Goal: Transaction & Acquisition: Book appointment/travel/reservation

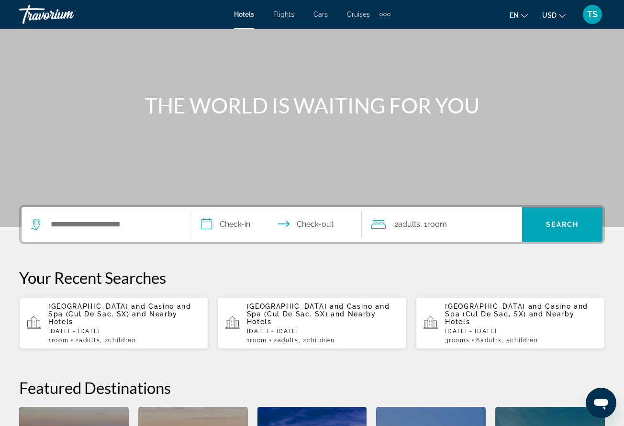
scroll to position [80, 0]
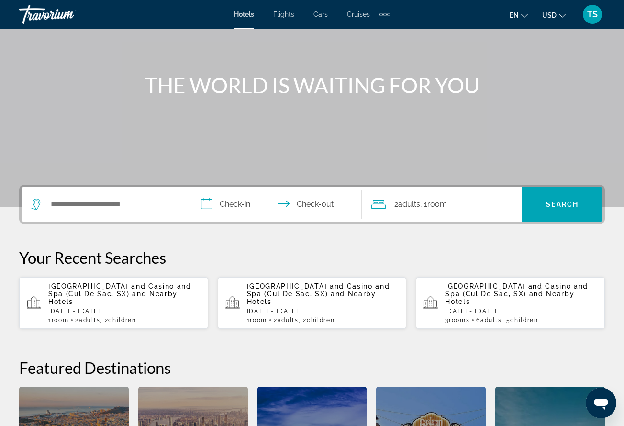
click at [375, 304] on p "Sonesta Maho Beach Resort and Casino and Spa (Cul De Sac, SX) and Nearby Hotels" at bounding box center [323, 293] width 152 height 23
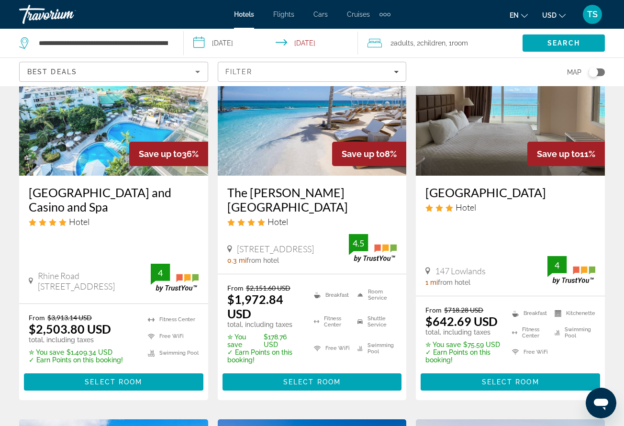
scroll to position [104, 0]
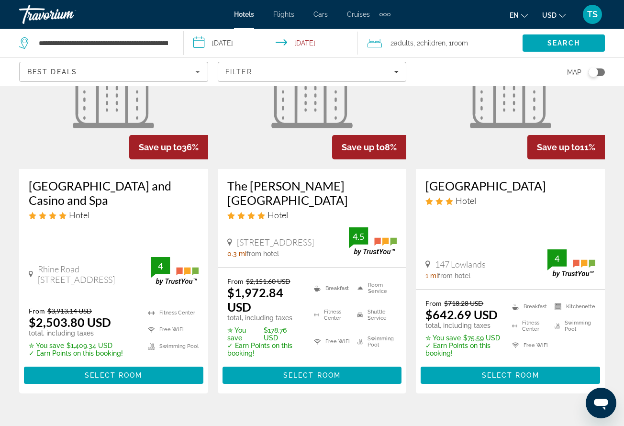
click at [560, 12] on icon "Change currency" at bounding box center [562, 15] width 7 height 7
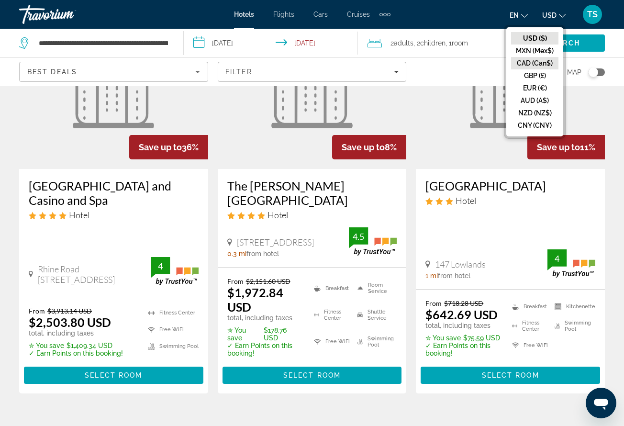
click at [538, 58] on button "CAD (Can$)" at bounding box center [534, 63] width 47 height 12
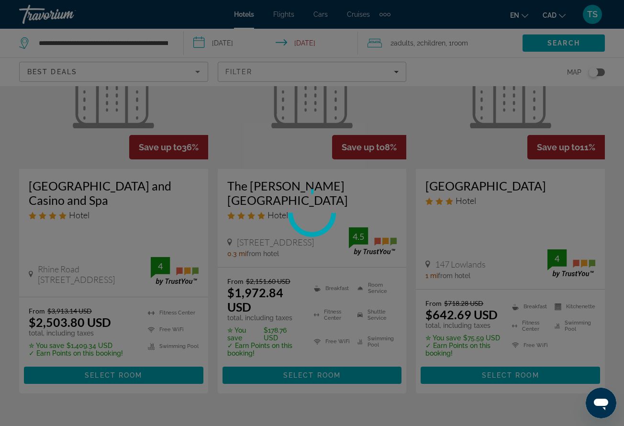
scroll to position [0, 0]
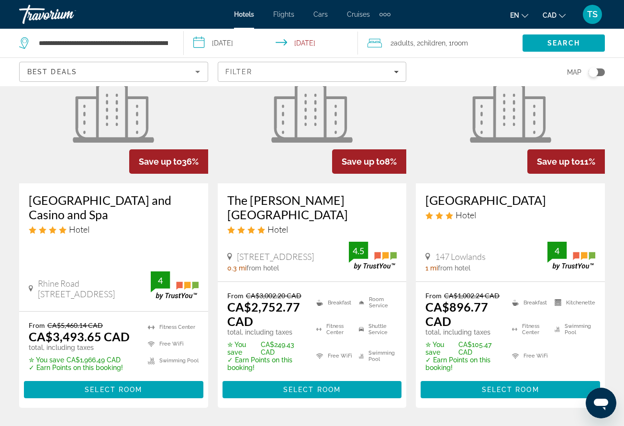
scroll to position [83, 0]
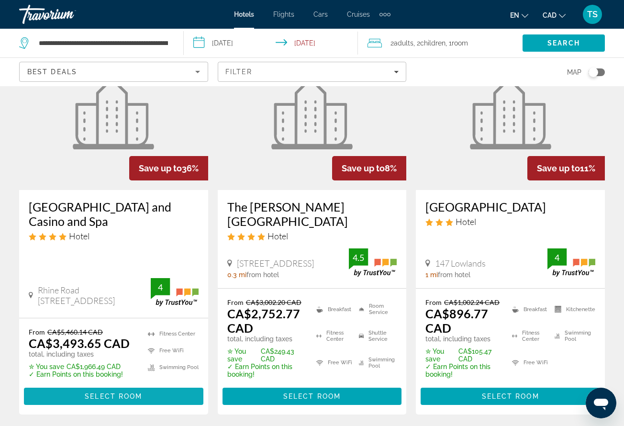
click at [126, 392] on span "Select Room" at bounding box center [113, 396] width 57 height 8
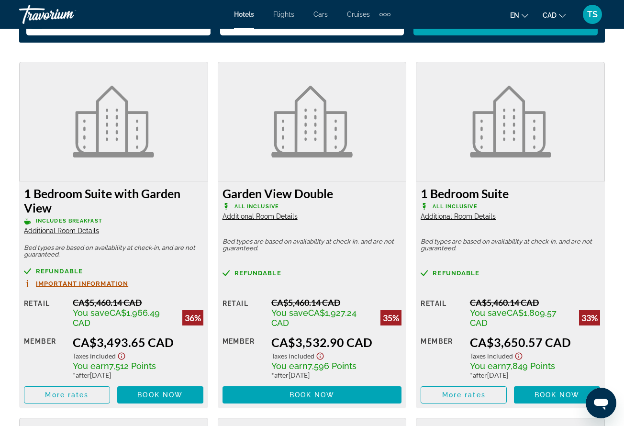
scroll to position [1441, 0]
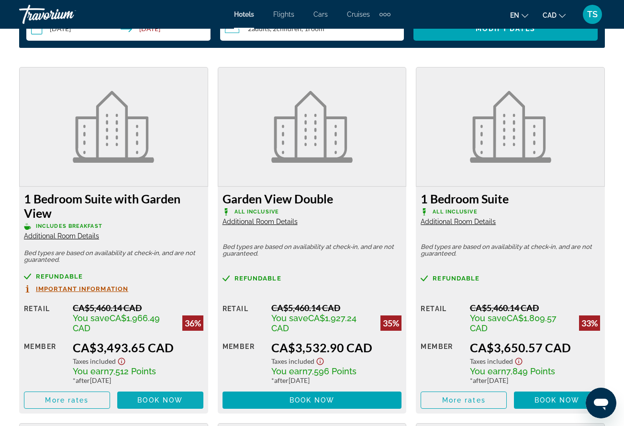
click at [168, 404] on span "Book now" at bounding box center [159, 400] width 45 height 8
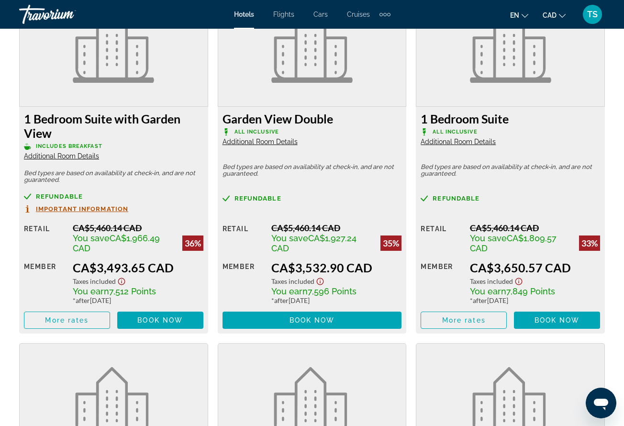
scroll to position [1517, 0]
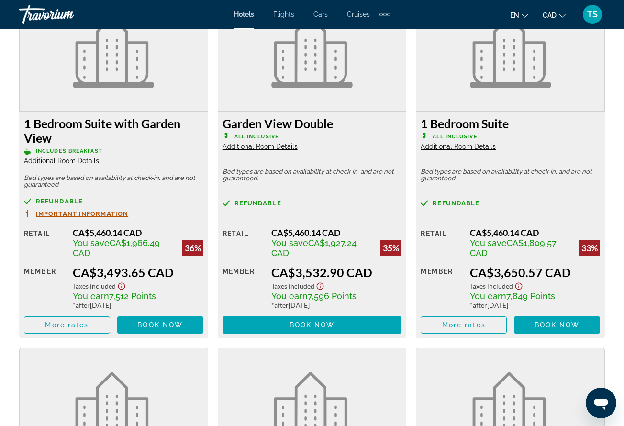
click at [77, 162] on span "Additional Room Details" at bounding box center [61, 161] width 75 height 8
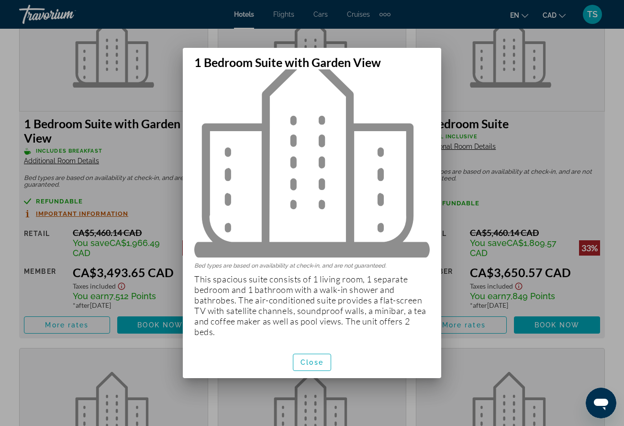
scroll to position [34, 0]
click at [312, 364] on span "Close" at bounding box center [311, 362] width 23 height 8
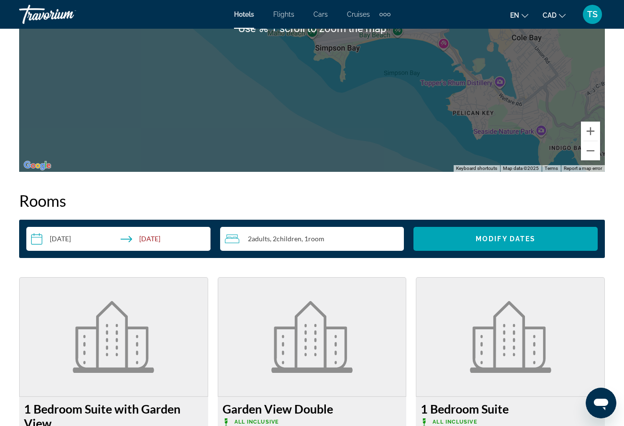
scroll to position [1236, 0]
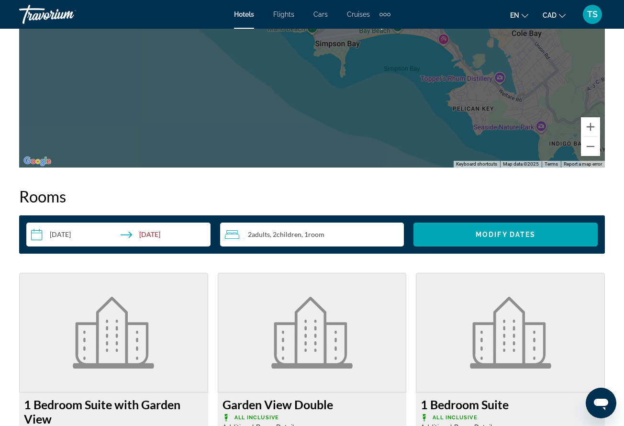
click at [306, 232] on span ", 1 Room rooms" at bounding box center [312, 235] width 23 height 8
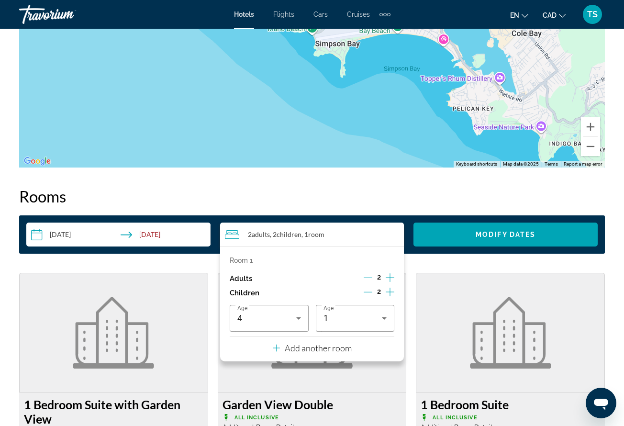
click at [368, 295] on icon "Decrement children" at bounding box center [368, 292] width 9 height 9
click at [298, 319] on icon "Travelers: 2 adults, 1 child" at bounding box center [298, 317] width 11 height 11
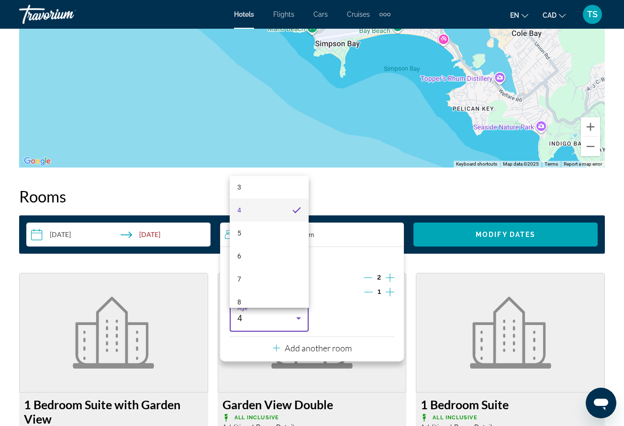
scroll to position [82, 0]
click at [261, 278] on mat-option "7" at bounding box center [269, 270] width 79 height 23
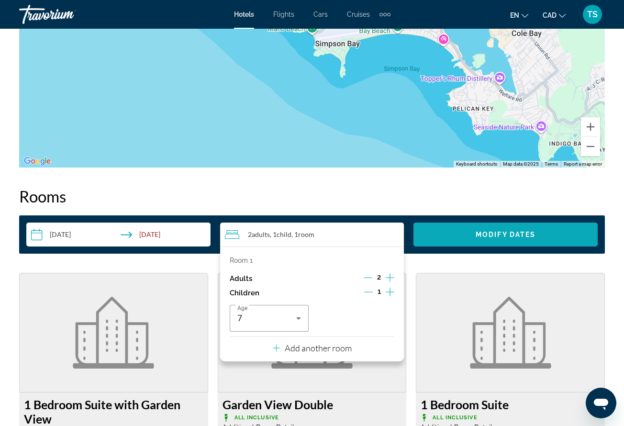
click at [457, 235] on span "Search widget" at bounding box center [505, 234] width 184 height 23
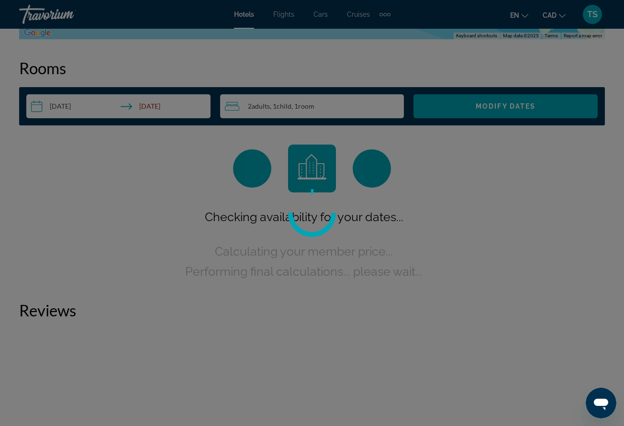
scroll to position [1365, 0]
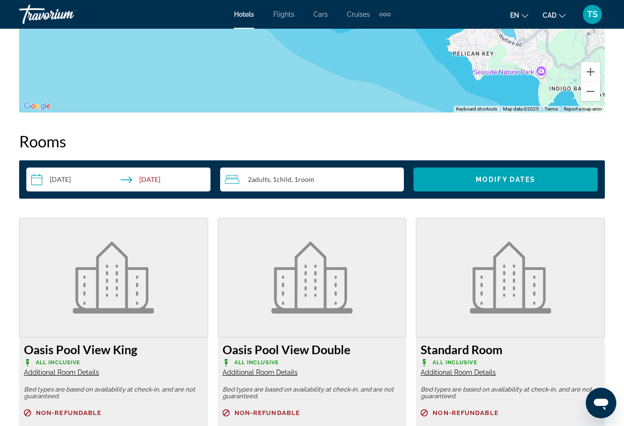
scroll to position [1287, 0]
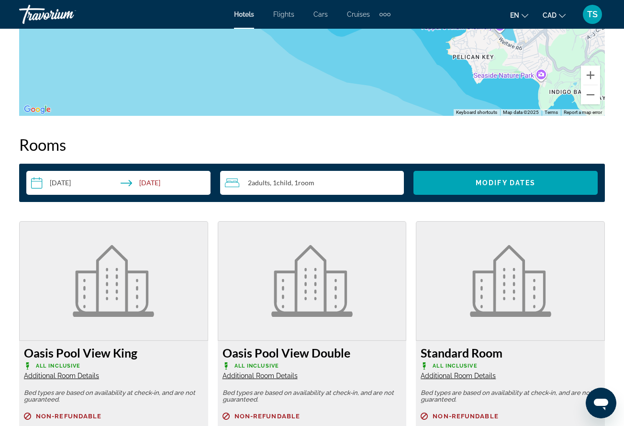
click at [343, 183] on div "2 Adult Adults , 1 Child Children , 1 Room rooms" at bounding box center [314, 182] width 179 height 11
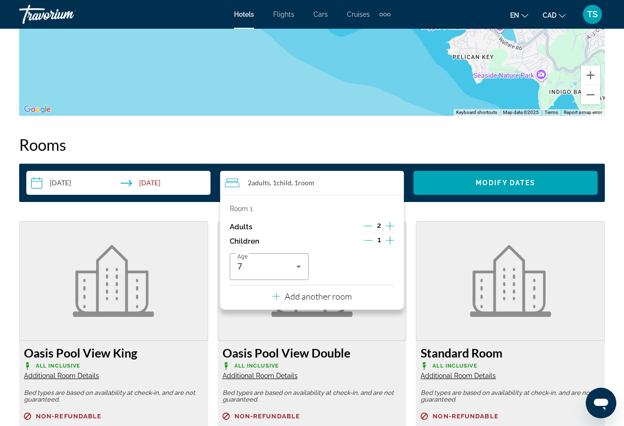
click at [293, 295] on p "Add another room" at bounding box center [318, 296] width 67 height 11
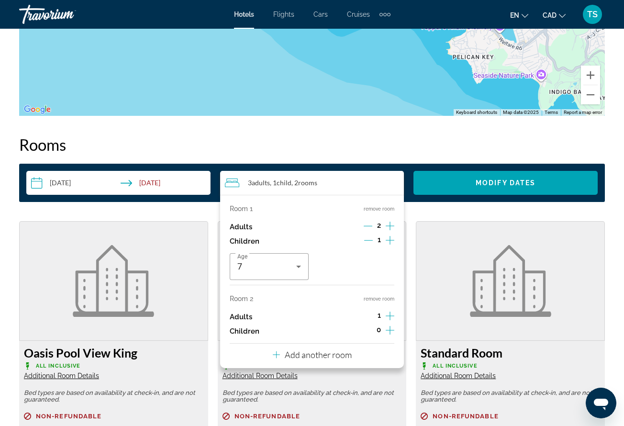
click at [387, 315] on icon "Increment adults" at bounding box center [390, 315] width 9 height 11
click at [392, 336] on icon "Increment children" at bounding box center [390, 329] width 9 height 11
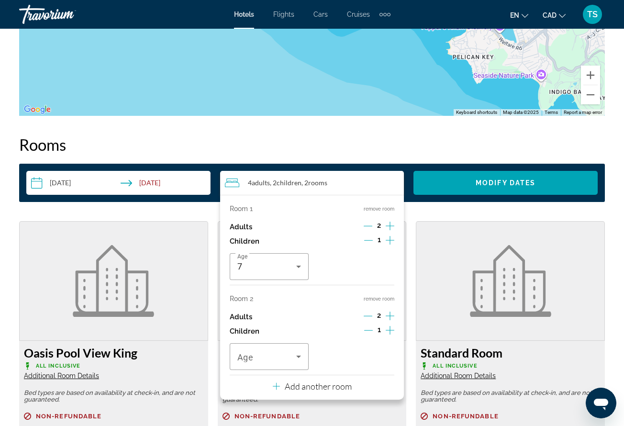
click at [392, 336] on icon "Increment children" at bounding box center [390, 329] width 9 height 11
click at [299, 358] on icon "Travelers: 4 adults, 3 children" at bounding box center [298, 356] width 5 height 2
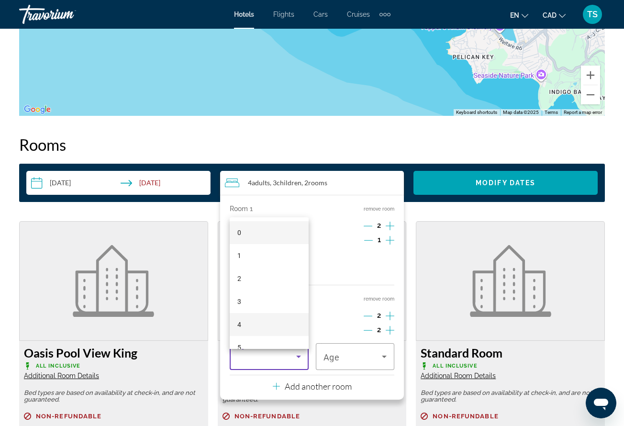
click at [264, 327] on mat-option "4" at bounding box center [269, 324] width 79 height 23
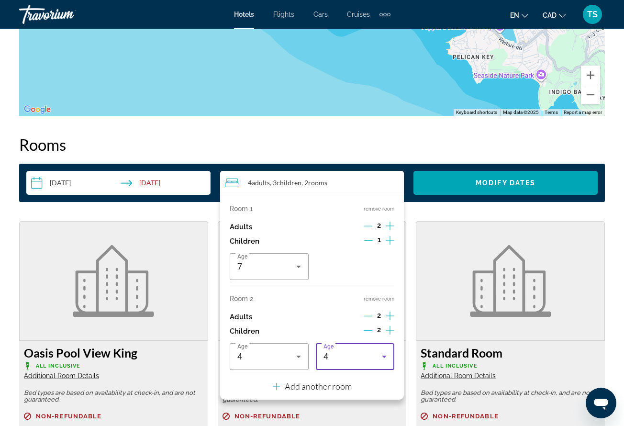
click at [375, 362] on div "4" at bounding box center [352, 356] width 59 height 11
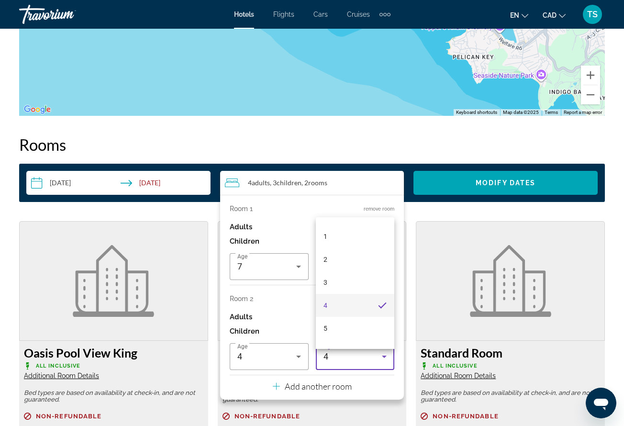
scroll to position [9, 0]
click at [358, 244] on mat-option "1" at bounding box center [355, 246] width 79 height 23
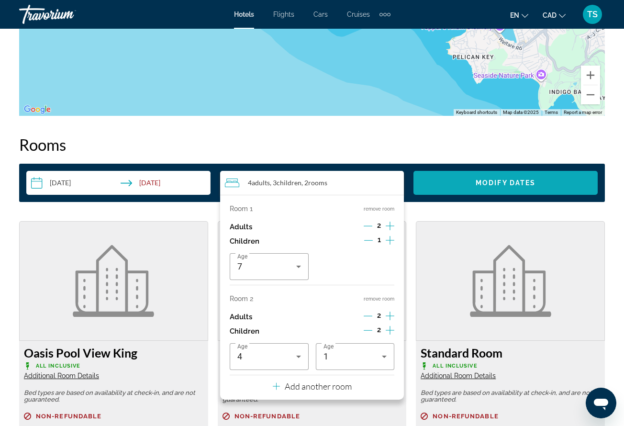
click at [522, 176] on span "Search widget" at bounding box center [505, 182] width 184 height 23
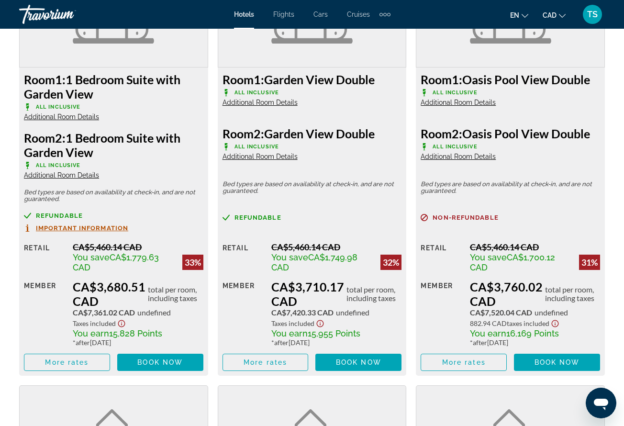
scroll to position [1561, 0]
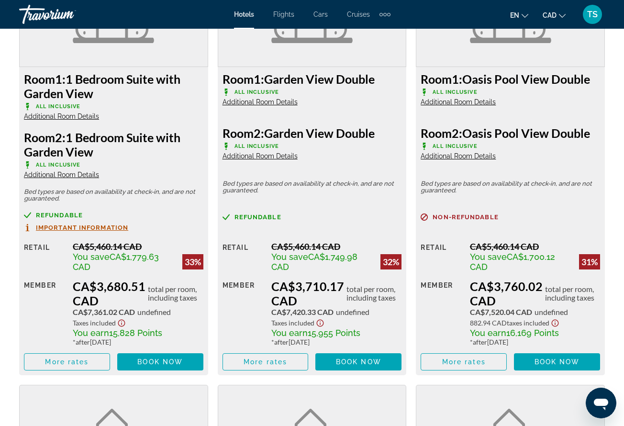
click at [72, 117] on span "Additional Room Details" at bounding box center [61, 116] width 75 height 8
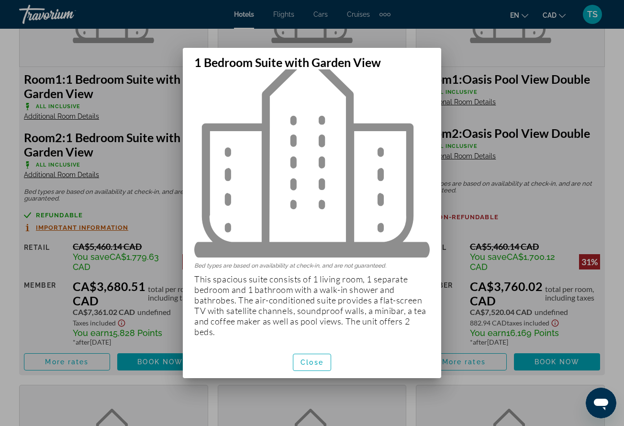
scroll to position [34, 0]
click at [312, 370] on span "button" at bounding box center [311, 362] width 37 height 23
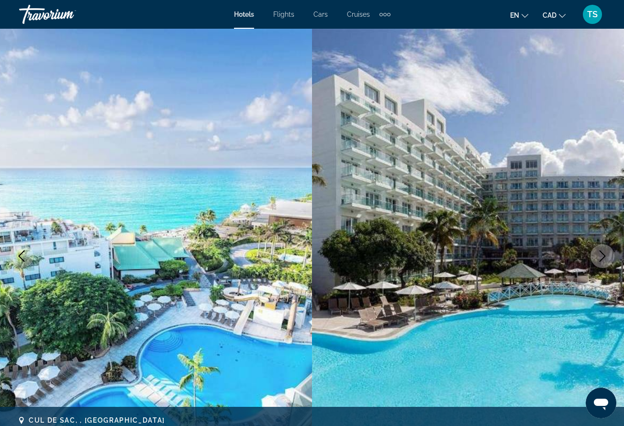
scroll to position [1561, 0]
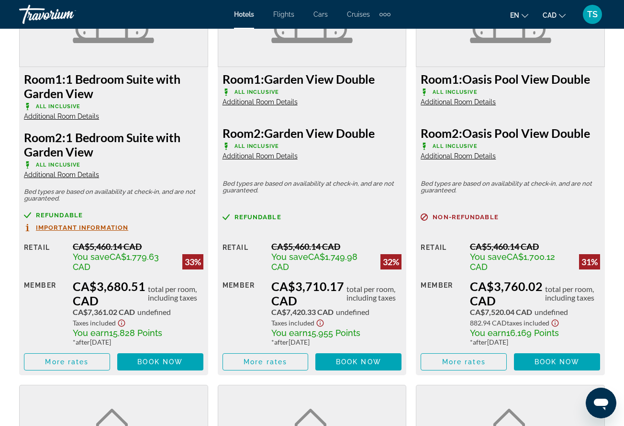
click at [196, 39] on figure "Main content" at bounding box center [114, 7] width 188 height 119
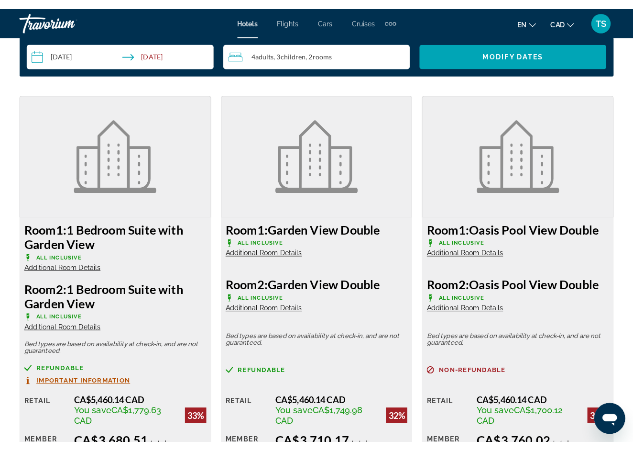
scroll to position [1401, 0]
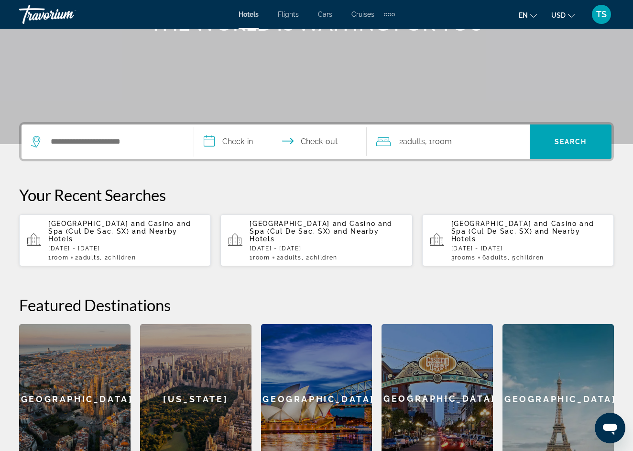
scroll to position [148, 0]
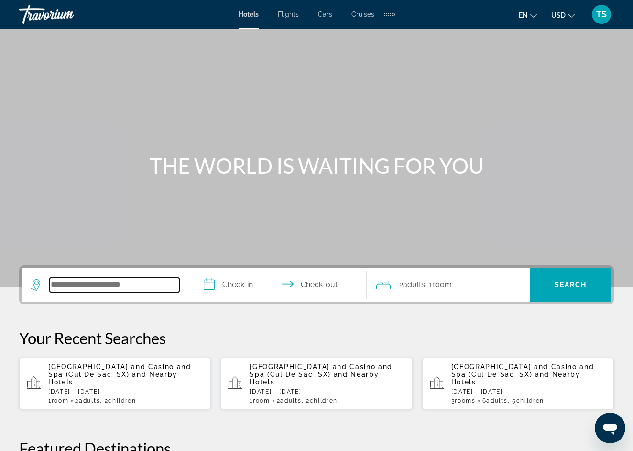
click at [121, 289] on input "Search hotel destination" at bounding box center [115, 284] width 130 height 14
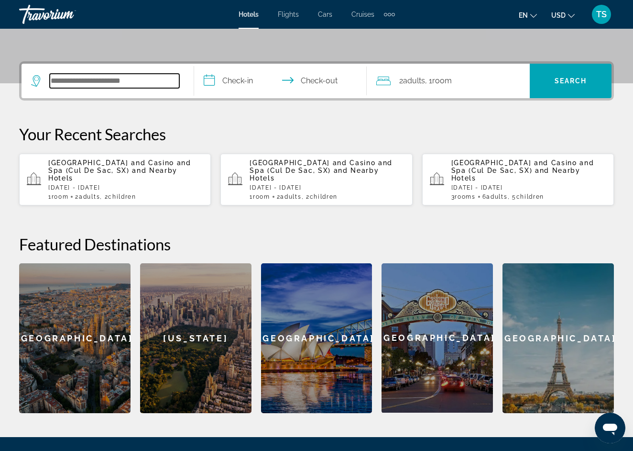
scroll to position [234, 0]
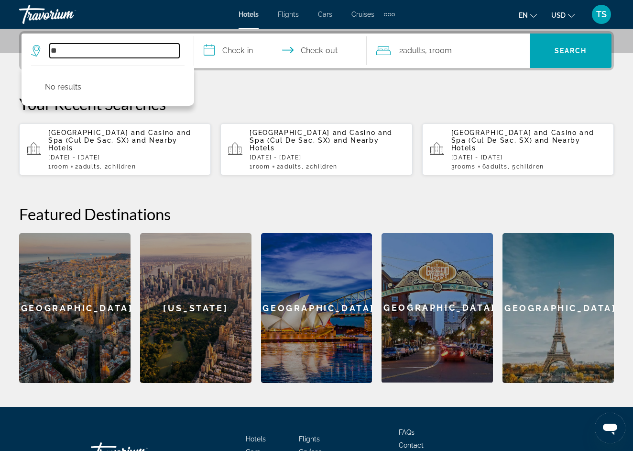
type input "*"
click at [186, 147] on p "Sonesta Maho Beach Resort and Casino and Spa (Cul De Sac, SX) and Nearby Hotels" at bounding box center [125, 140] width 155 height 23
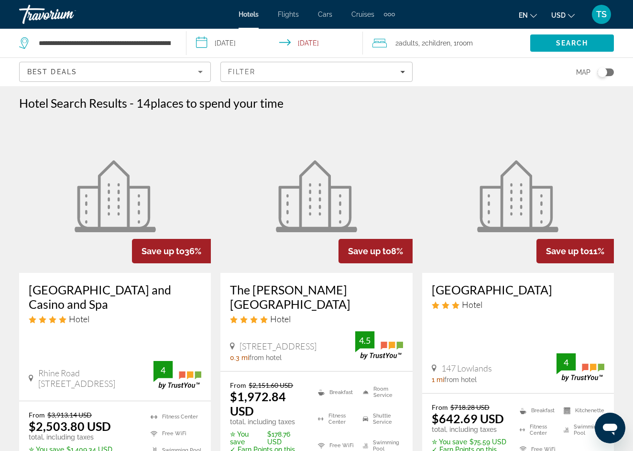
click at [451, 43] on span "Children" at bounding box center [437, 43] width 25 height 8
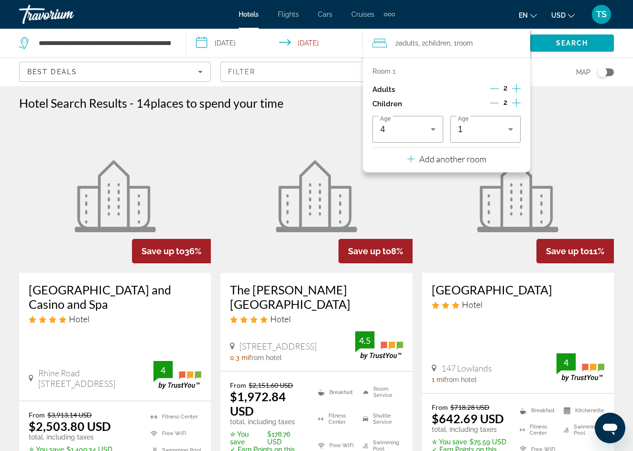
click at [482, 159] on p "Add another room" at bounding box center [453, 159] width 67 height 11
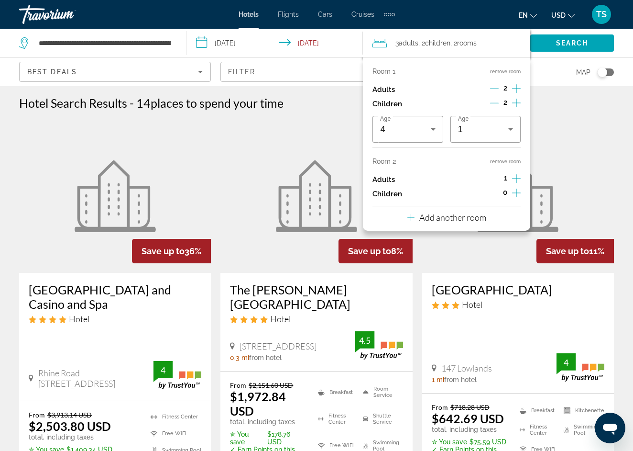
click at [516, 184] on icon "Increment adults" at bounding box center [516, 178] width 9 height 11
click at [516, 199] on icon "Increment children" at bounding box center [516, 192] width 9 height 11
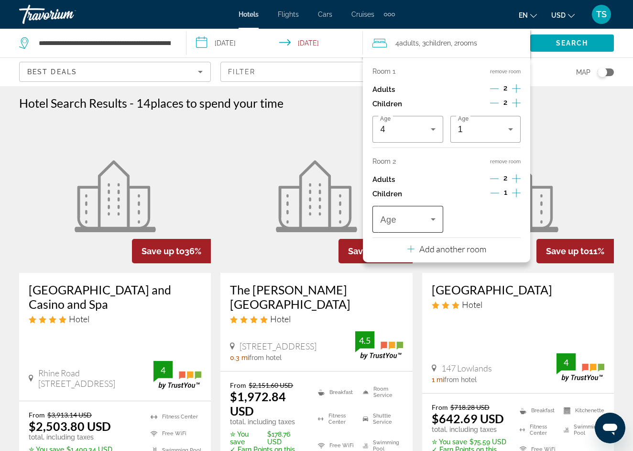
click at [437, 225] on icon "Travelers: 4 adults, 3 children" at bounding box center [433, 218] width 11 height 11
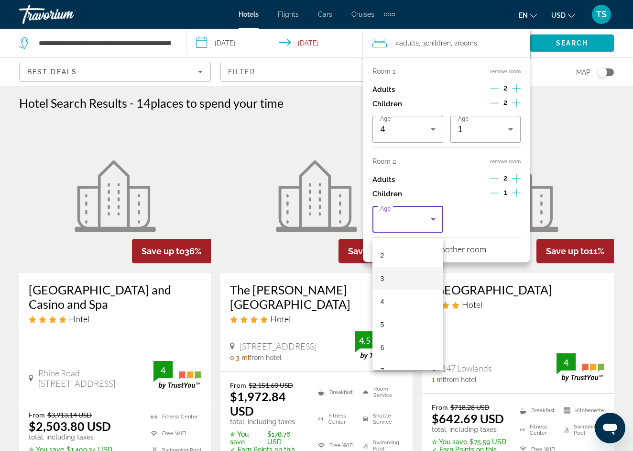
scroll to position [56, 0]
click at [400, 359] on mat-option "7" at bounding box center [408, 357] width 70 height 23
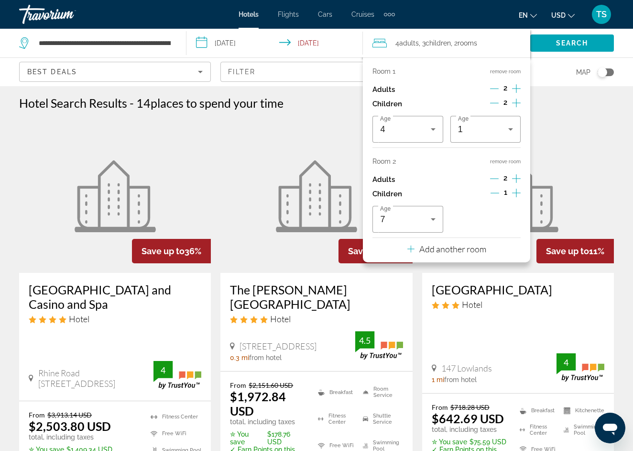
click at [574, 143] on figure "Main content" at bounding box center [518, 196] width 192 height 153
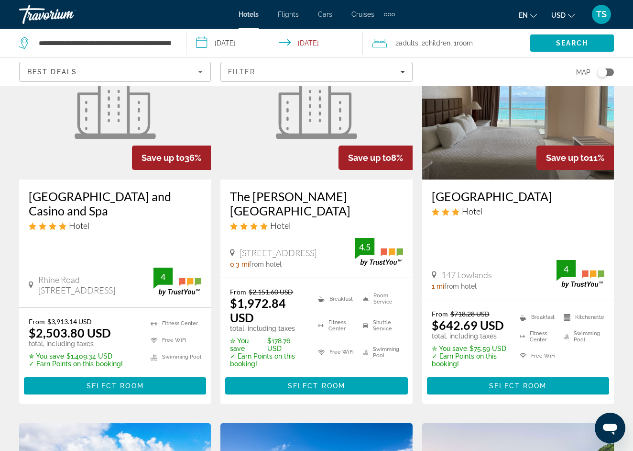
scroll to position [103, 0]
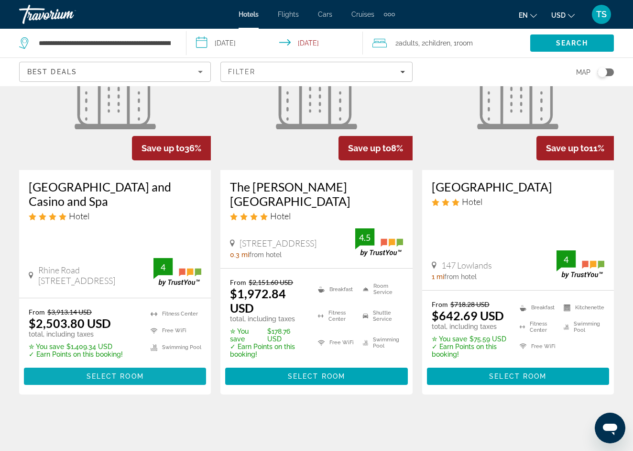
click at [139, 372] on span "Select Room" at bounding box center [115, 376] width 57 height 8
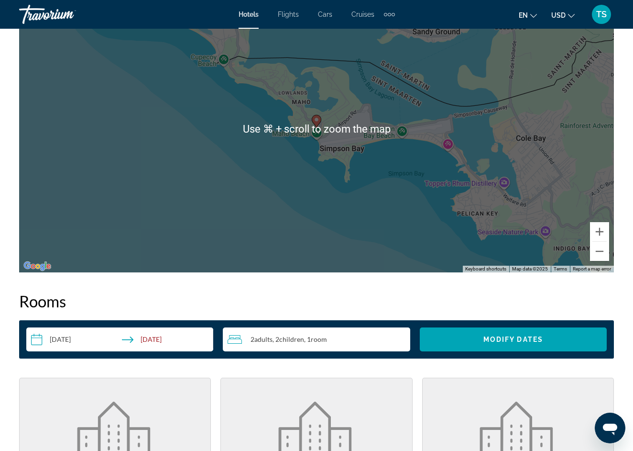
scroll to position [1197, 0]
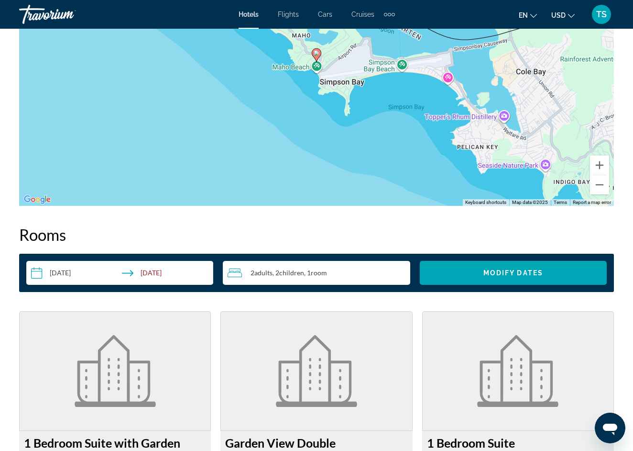
click at [335, 276] on div "2 Adult Adults , 2 Child Children , 1 Room rooms" at bounding box center [319, 272] width 182 height 11
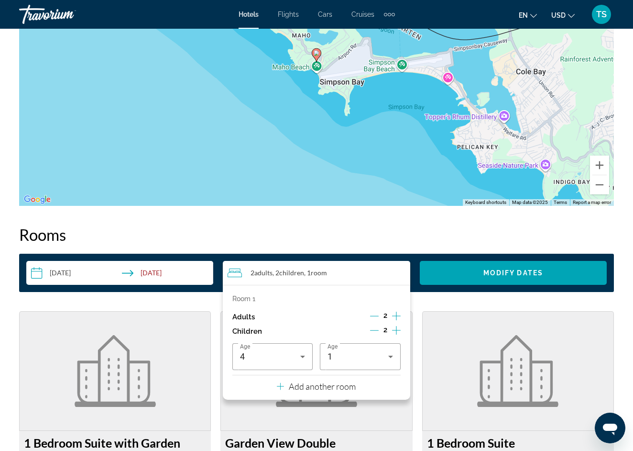
click at [319, 391] on p "Add another room" at bounding box center [322, 386] width 67 height 11
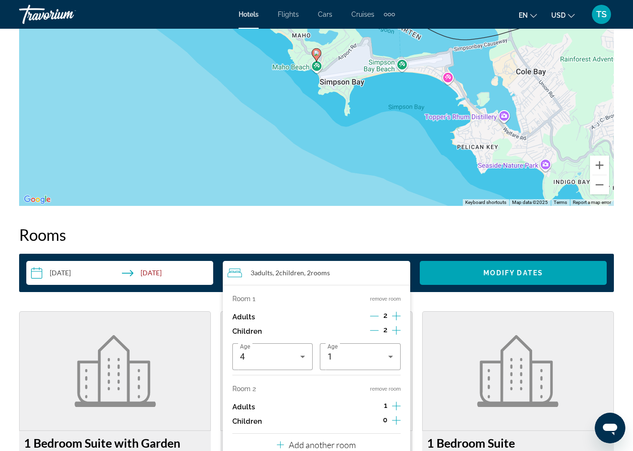
click at [395, 409] on icon "Increment adults" at bounding box center [396, 405] width 9 height 11
click at [395, 425] on icon "Increment children" at bounding box center [396, 419] width 9 height 11
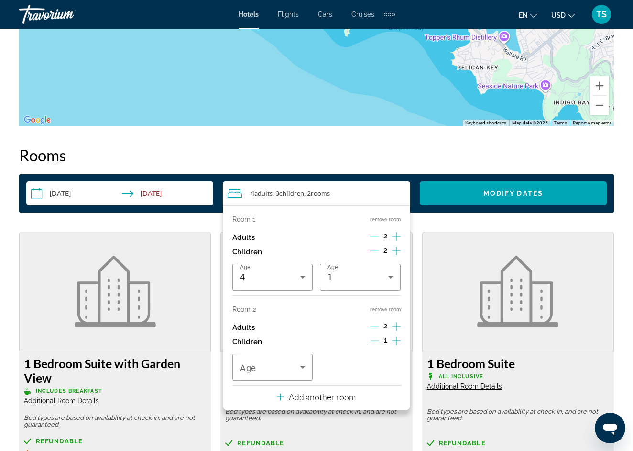
scroll to position [1277, 0]
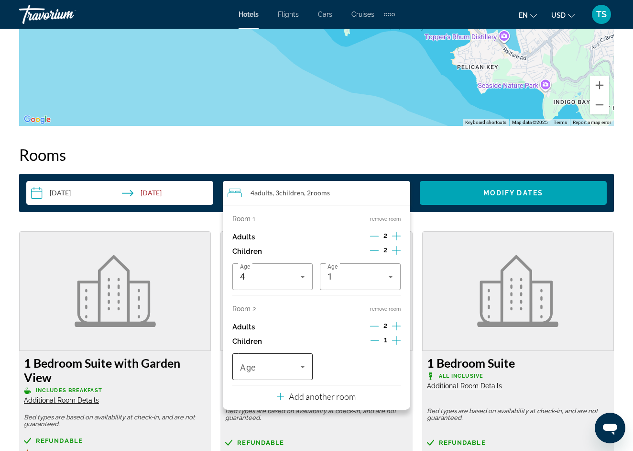
click at [305, 372] on icon "Travelers: 4 adults, 3 children" at bounding box center [302, 366] width 11 height 11
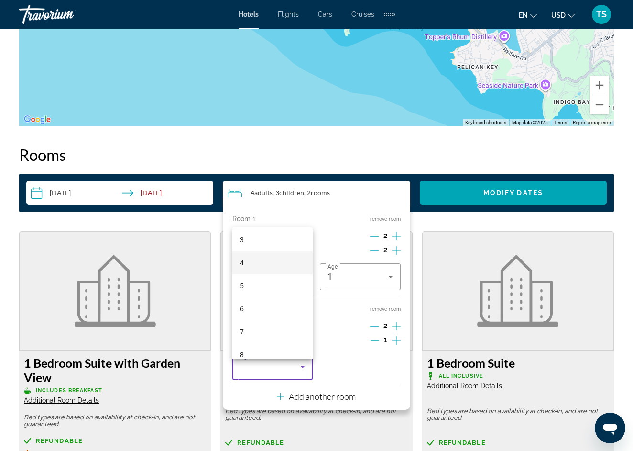
scroll to position [84, 0]
click at [256, 323] on mat-option "7" at bounding box center [273, 319] width 80 height 23
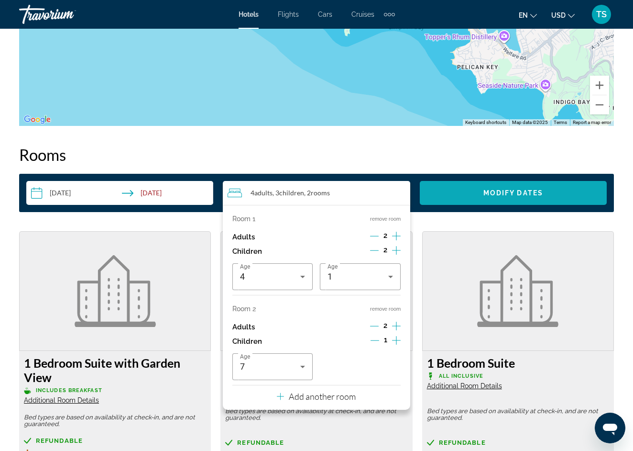
click at [499, 202] on span "Search widget" at bounding box center [513, 192] width 187 height 23
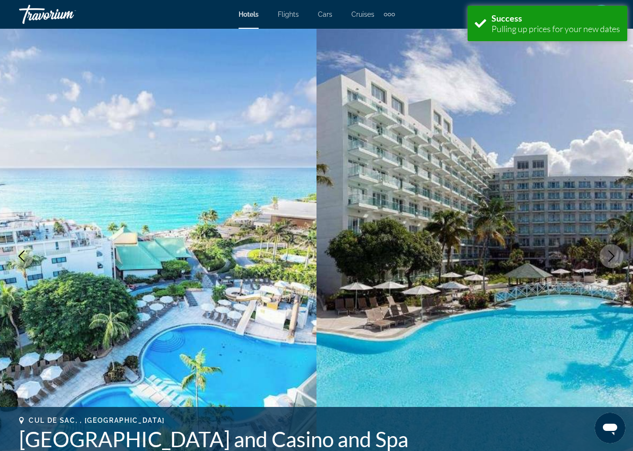
scroll to position [1365, 0]
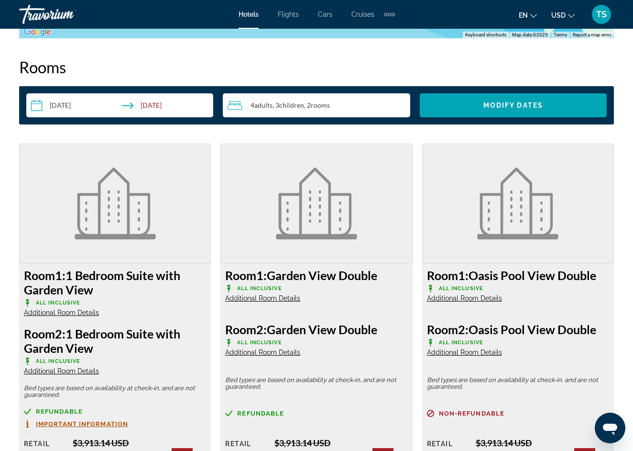
click at [566, 12] on button "USD USD ($) MXN (Mex$) CAD (Can$) GBP (£) EUR (€) AUD (A$) NZD (NZ$) CNY (CN¥)" at bounding box center [563, 15] width 23 height 14
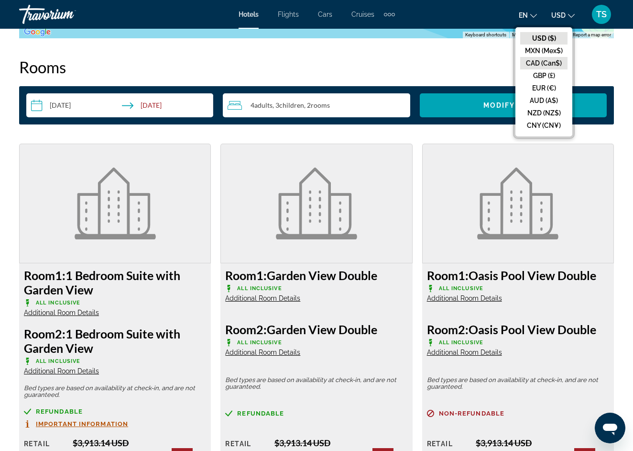
click at [550, 59] on button "CAD (Can$)" at bounding box center [544, 63] width 47 height 12
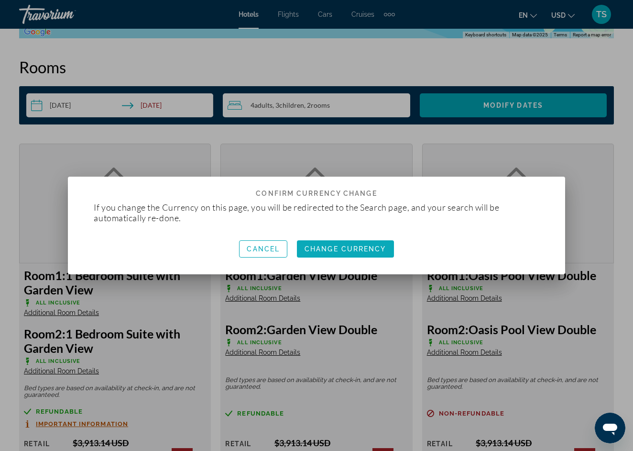
click at [346, 247] on span "Change Currency" at bounding box center [346, 249] width 82 height 8
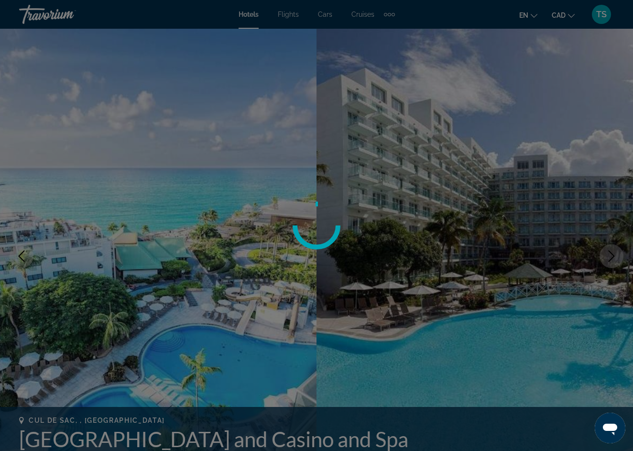
scroll to position [1365, 0]
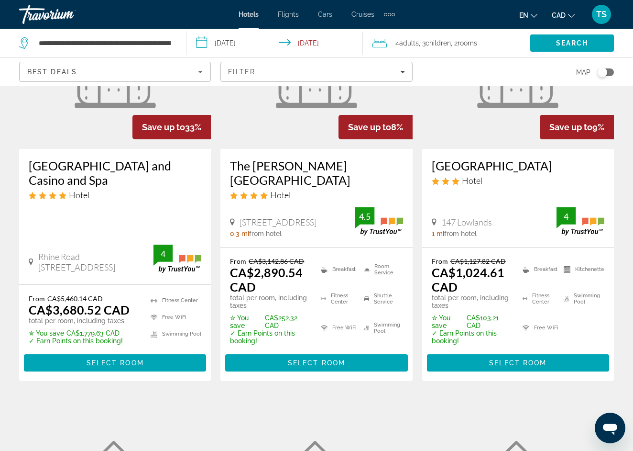
scroll to position [124, 0]
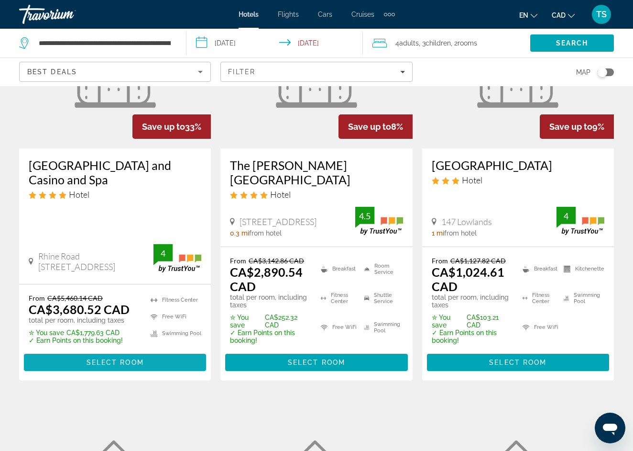
click at [81, 351] on span "Main content" at bounding box center [115, 362] width 182 height 23
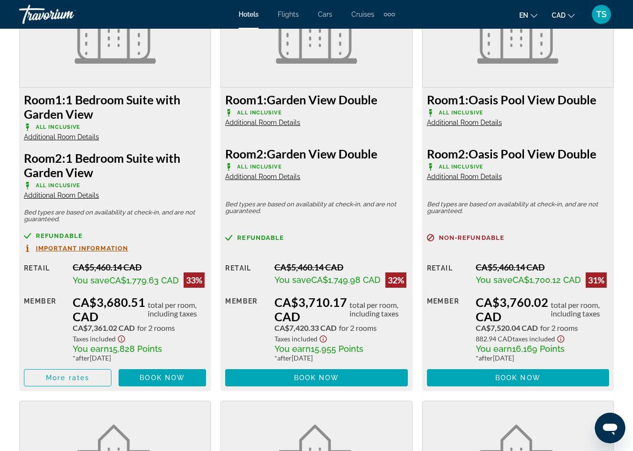
scroll to position [1541, 0]
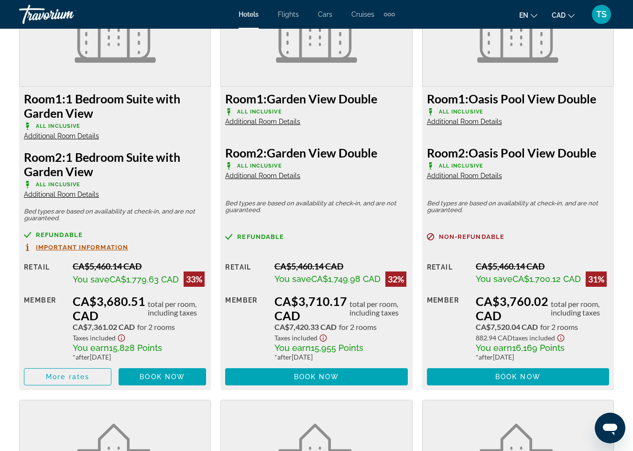
click at [65, 195] on span "Additional Room Details" at bounding box center [61, 194] width 75 height 8
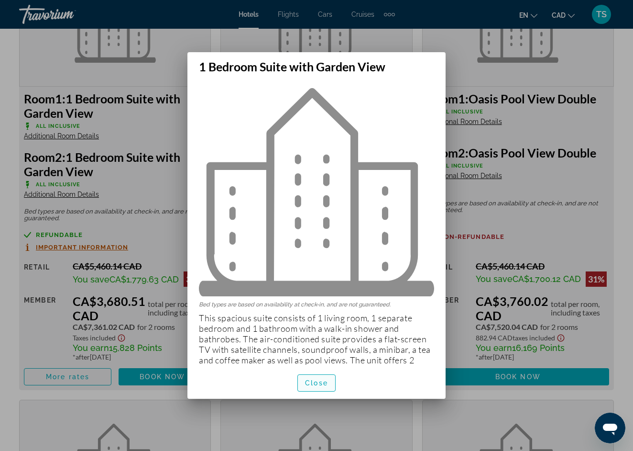
click at [322, 384] on span "Close" at bounding box center [316, 383] width 23 height 8
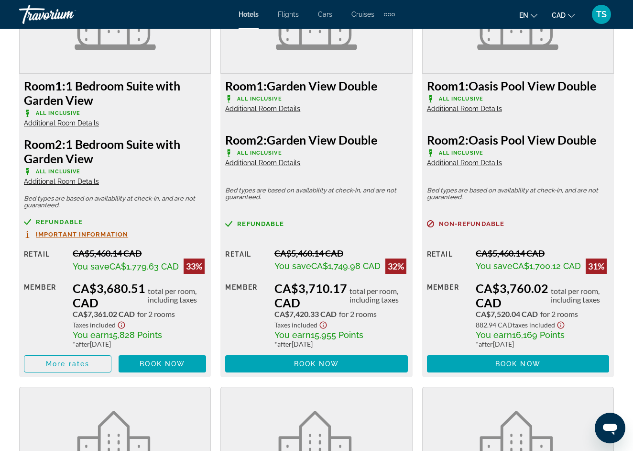
scroll to position [1532, 0]
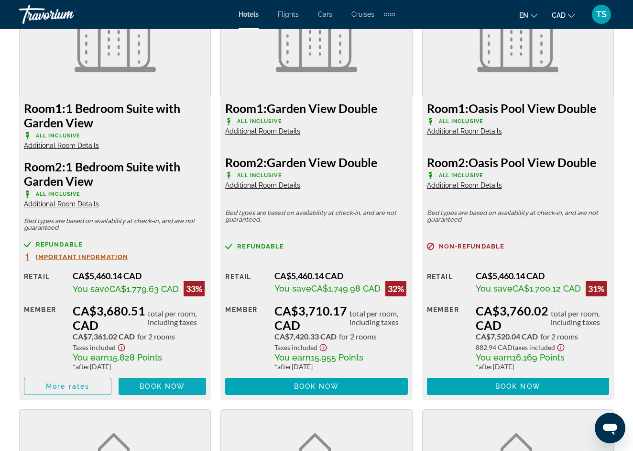
click at [177, 390] on span "Book now" at bounding box center [162, 386] width 45 height 8
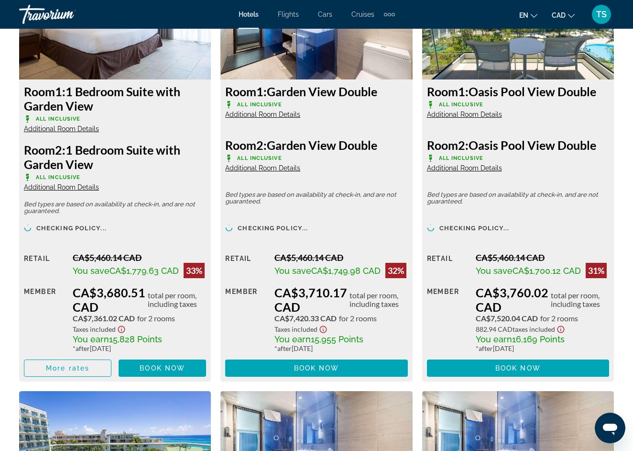
scroll to position [1555, 0]
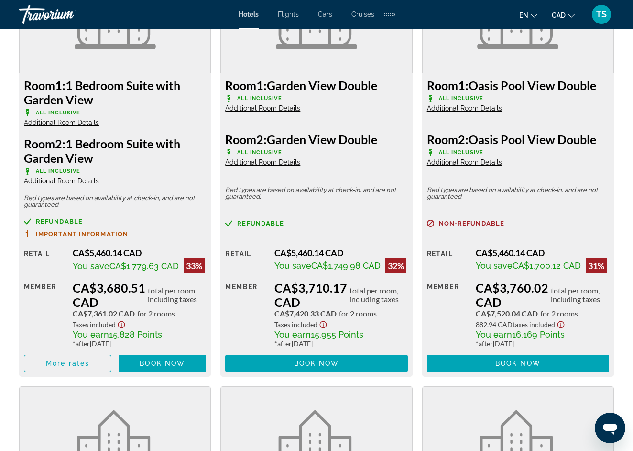
click at [78, 123] on span "Additional Room Details" at bounding box center [61, 123] width 75 height 8
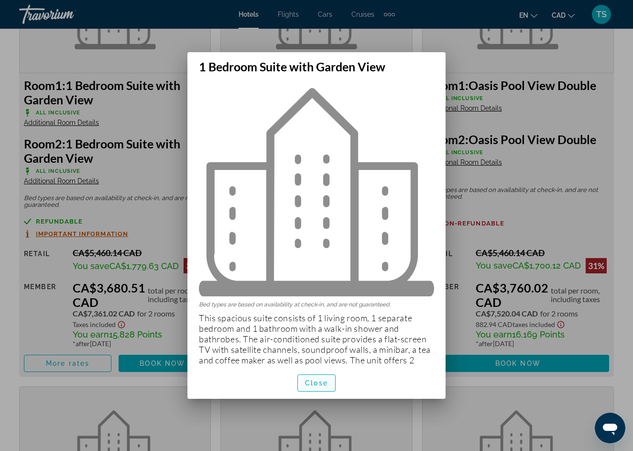
click at [324, 388] on span "button" at bounding box center [316, 382] width 37 height 23
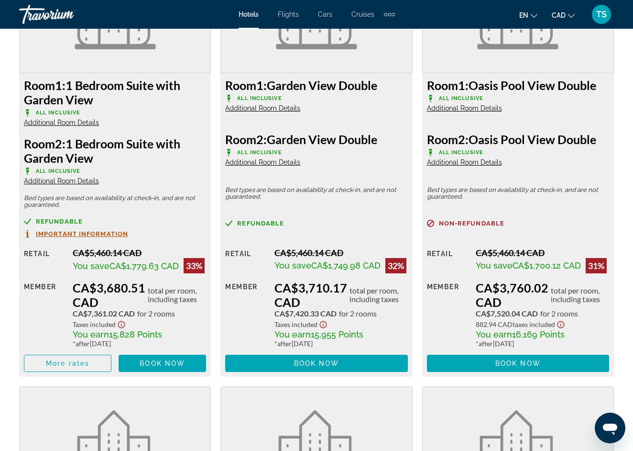
scroll to position [1555, 0]
click at [153, 366] on span "Book now" at bounding box center [162, 363] width 45 height 8
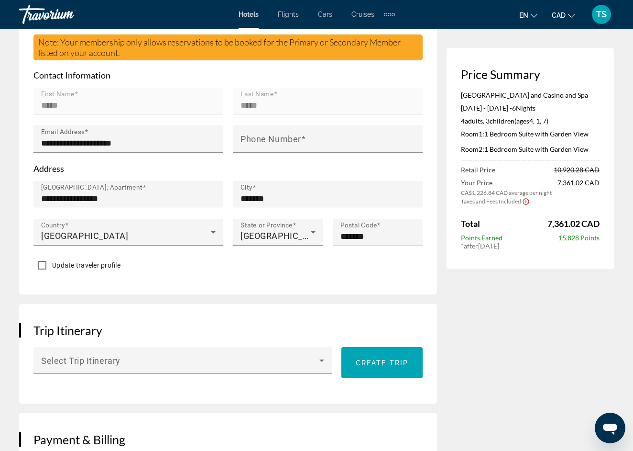
scroll to position [334, 0]
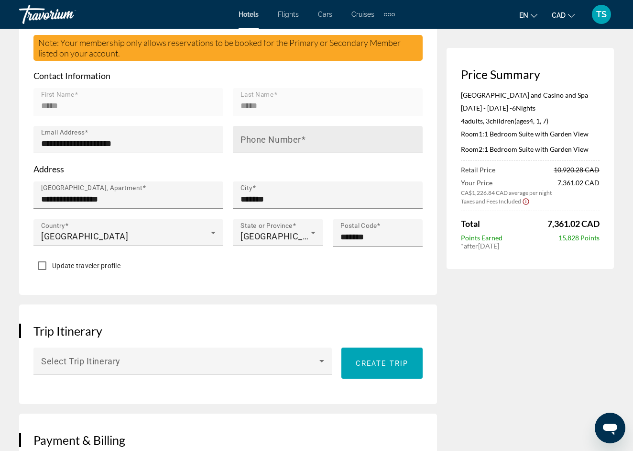
click at [297, 133] on div "Phone Number" at bounding box center [331, 139] width 180 height 27
type input "**********"
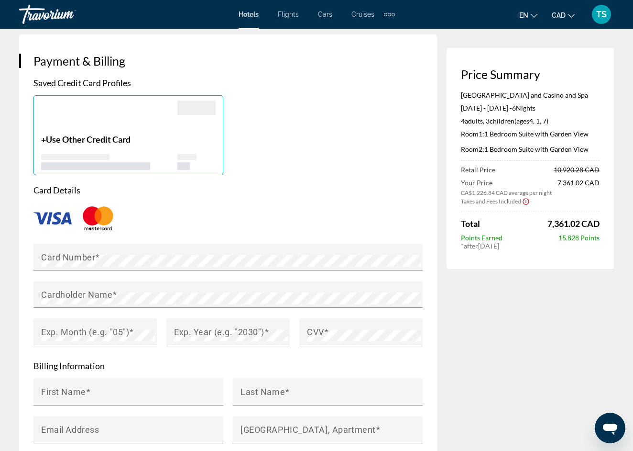
scroll to position [717, 0]
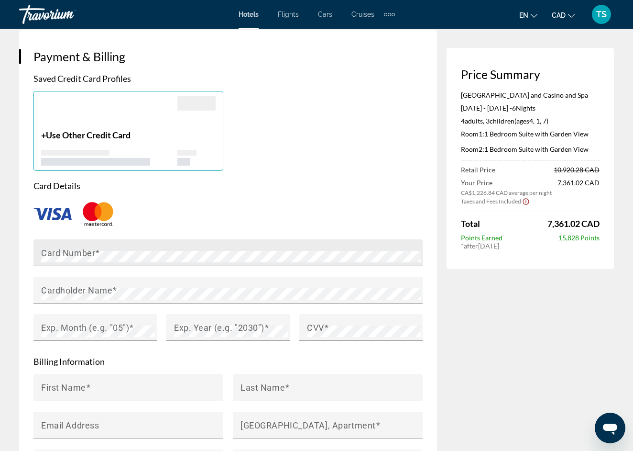
click at [82, 247] on mat-label "Card Number" at bounding box center [68, 252] width 54 height 10
click at [63, 288] on mat-label "Cardholder Name" at bounding box center [76, 290] width 71 height 10
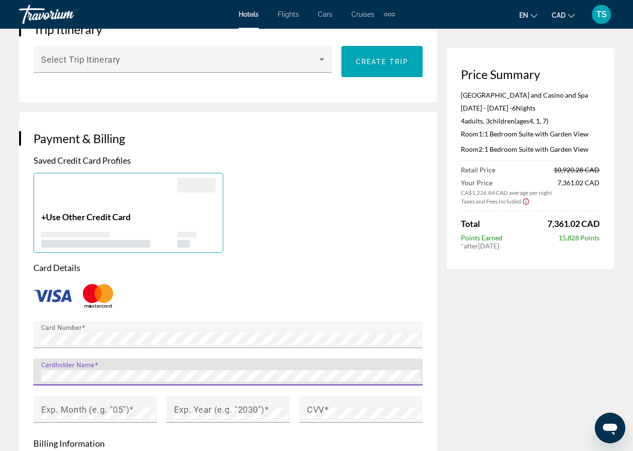
scroll to position [626, 0]
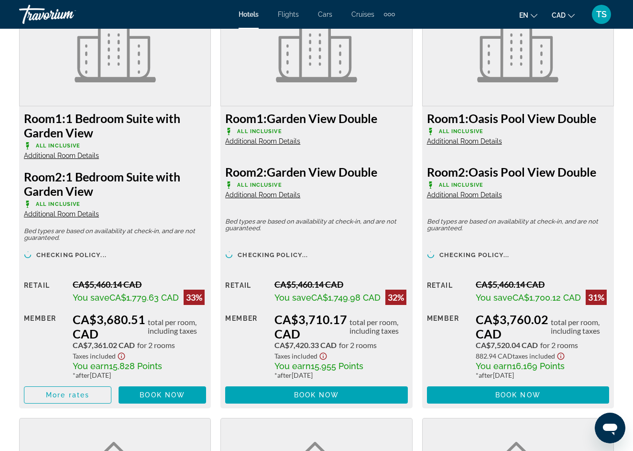
scroll to position [1531, 0]
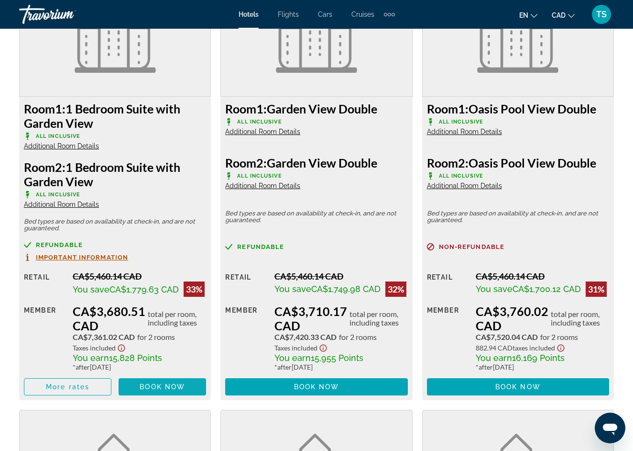
click at [161, 390] on span "Book now" at bounding box center [162, 387] width 45 height 8
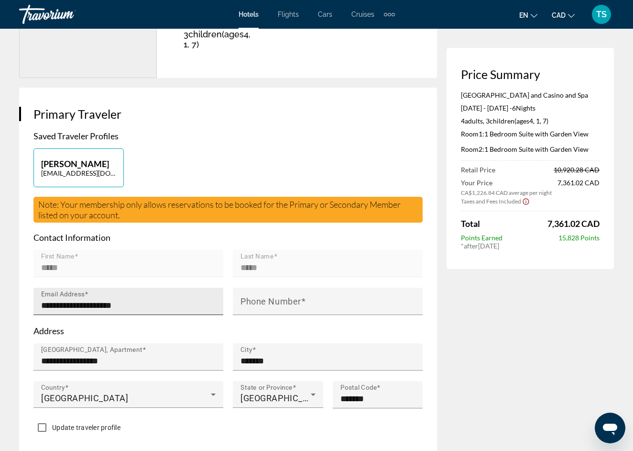
scroll to position [182, 0]
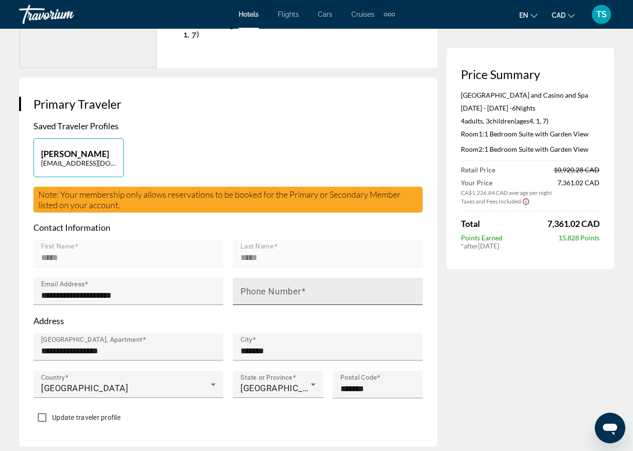
click at [277, 285] on div "Phone Number" at bounding box center [331, 290] width 180 height 27
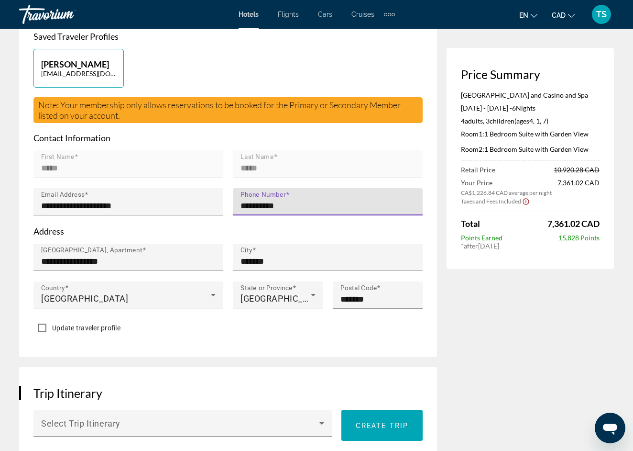
scroll to position [272, 0]
type input "**********"
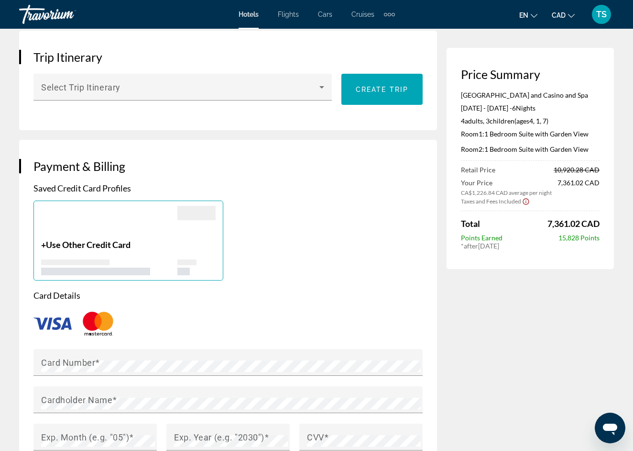
scroll to position [637, 0]
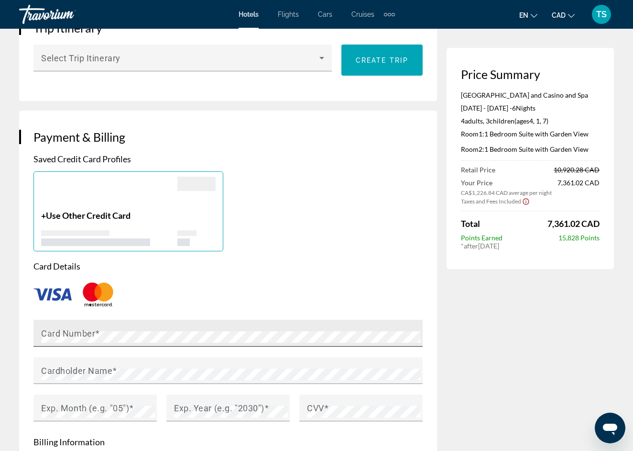
click at [76, 328] on mat-label "Card Number" at bounding box center [68, 333] width 54 height 10
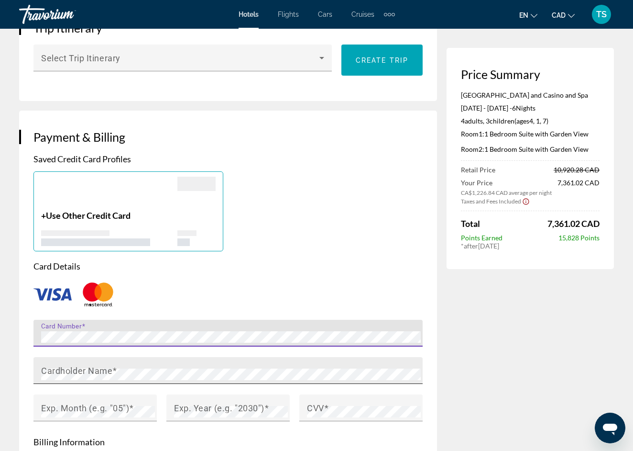
click at [65, 378] on div "Cardholder Name" at bounding box center [231, 370] width 380 height 27
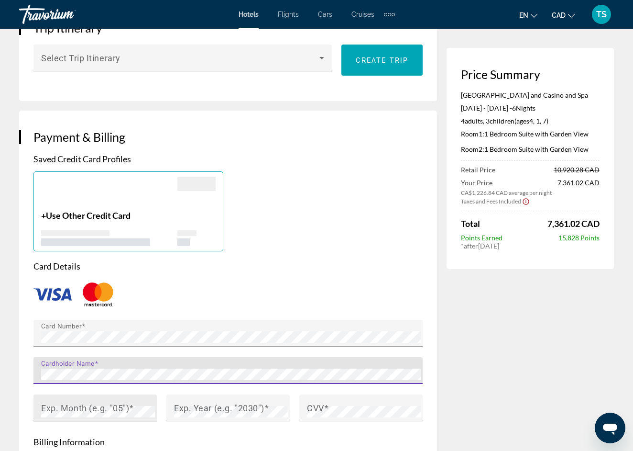
click at [64, 407] on mat-label "Exp. Month (e.g. "05")" at bounding box center [85, 407] width 88 height 10
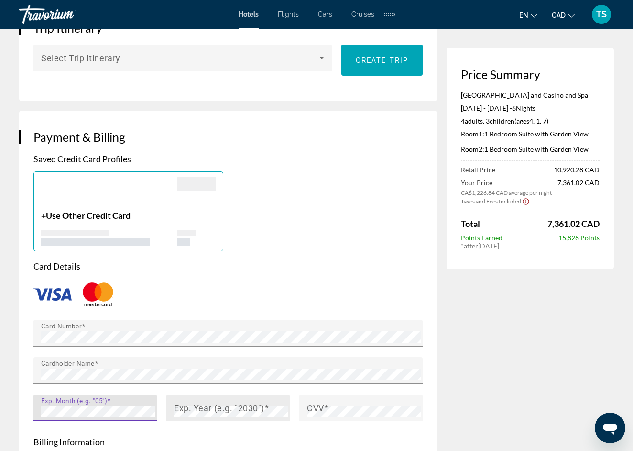
click at [179, 408] on mat-label "Exp. Year (e.g. "2030")" at bounding box center [219, 407] width 90 height 10
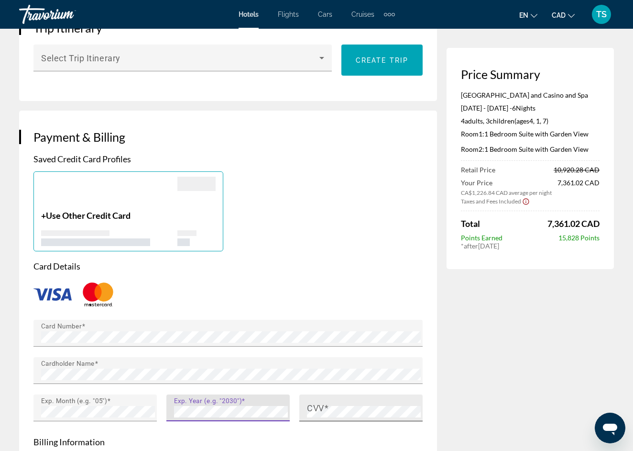
click at [319, 399] on div "CVV" at bounding box center [364, 407] width 114 height 27
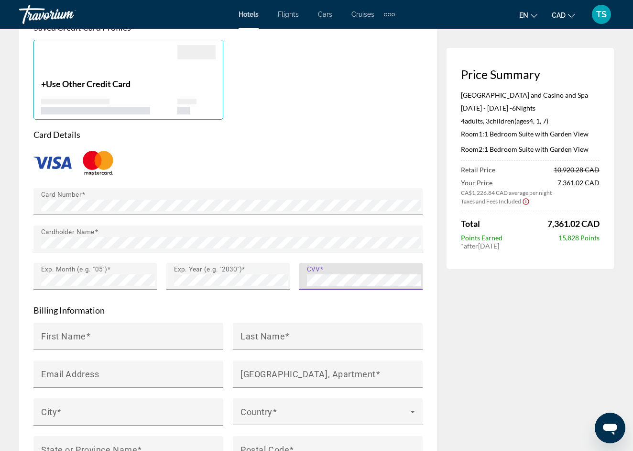
scroll to position [773, 0]
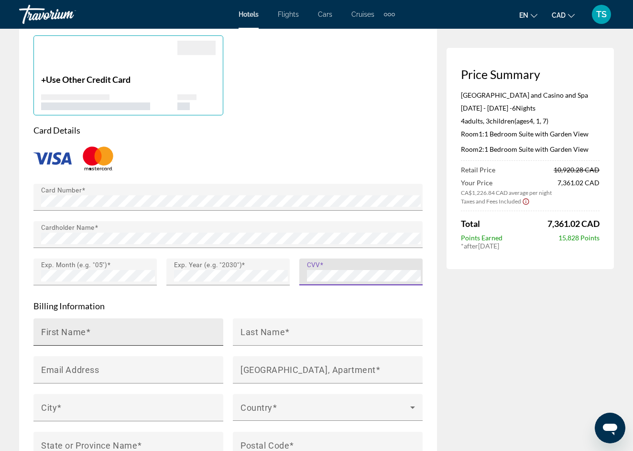
click at [168, 326] on div "First Name" at bounding box center [131, 331] width 180 height 27
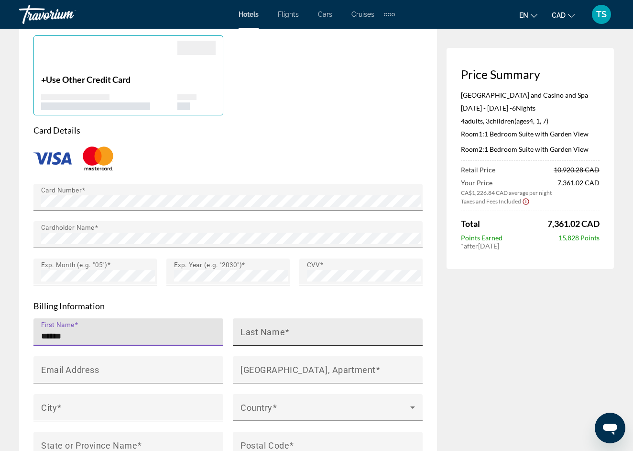
type input "******"
click at [273, 327] on mat-label "Last Name" at bounding box center [263, 331] width 44 height 10
click at [273, 330] on input "Last Name" at bounding box center [331, 335] width 180 height 11
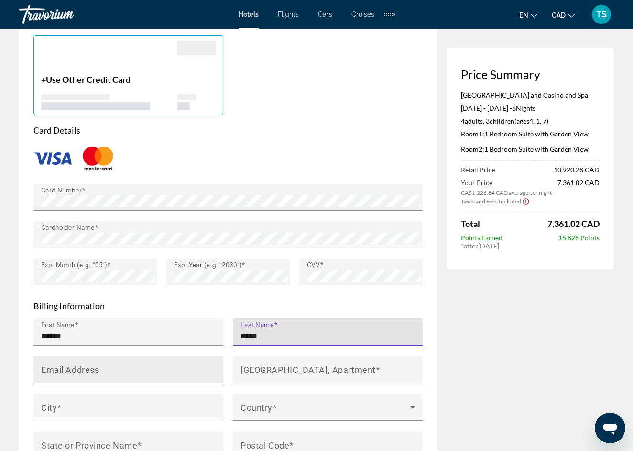
type input "*****"
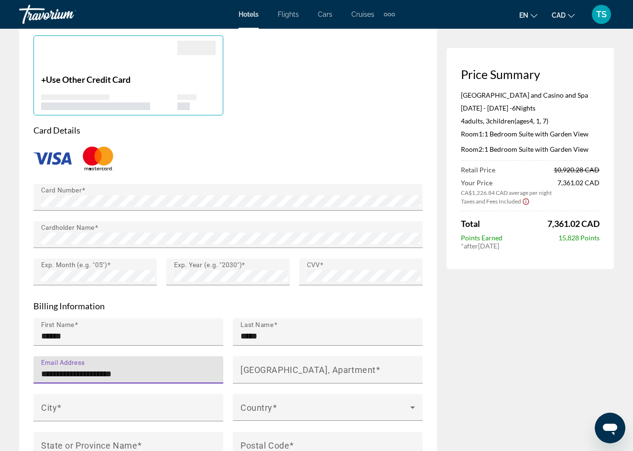
click at [119, 370] on input "**********" at bounding box center [131, 373] width 180 height 11
type input "**********"
click at [155, 388] on div "Main content" at bounding box center [128, 388] width 190 height 11
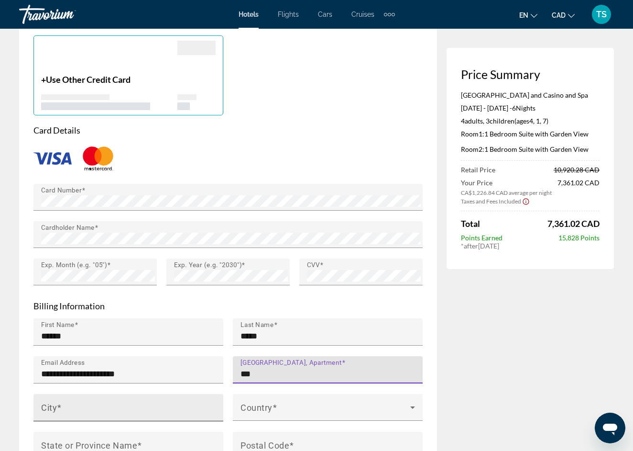
type input "**"
click at [202, 394] on div "City" at bounding box center [131, 407] width 180 height 27
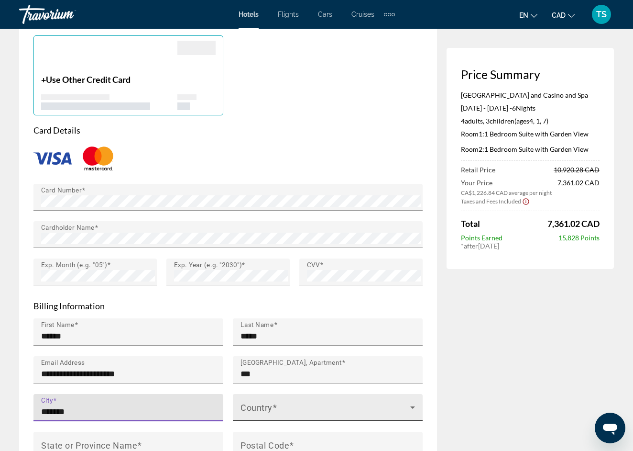
type input "*******"
click at [302, 394] on div "Country" at bounding box center [328, 407] width 175 height 27
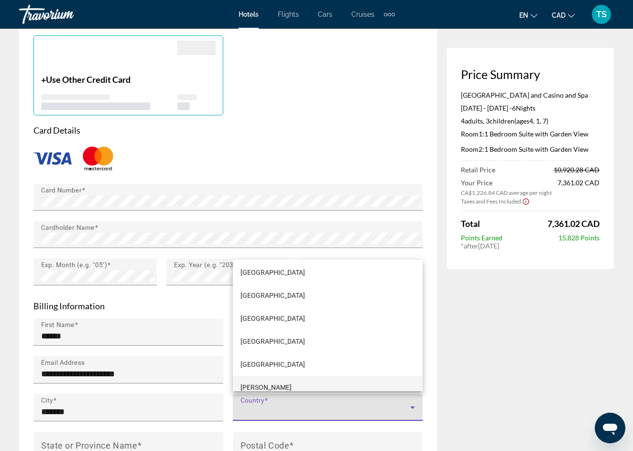
scroll to position [915, 0]
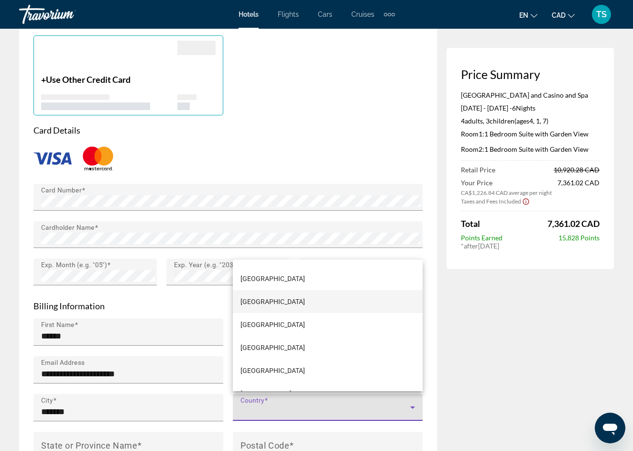
click at [266, 309] on mat-option "Canada" at bounding box center [328, 301] width 190 height 23
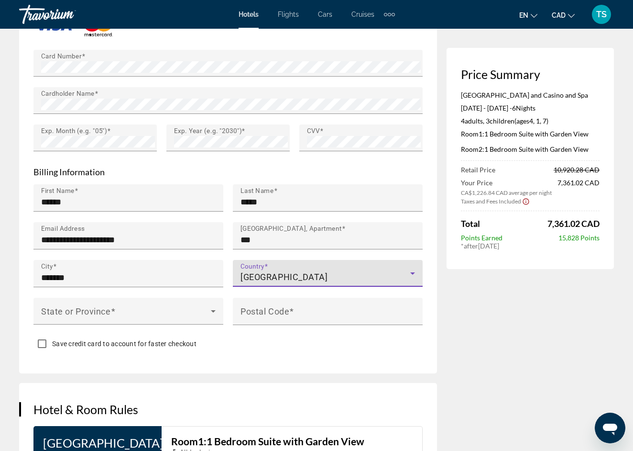
scroll to position [908, 0]
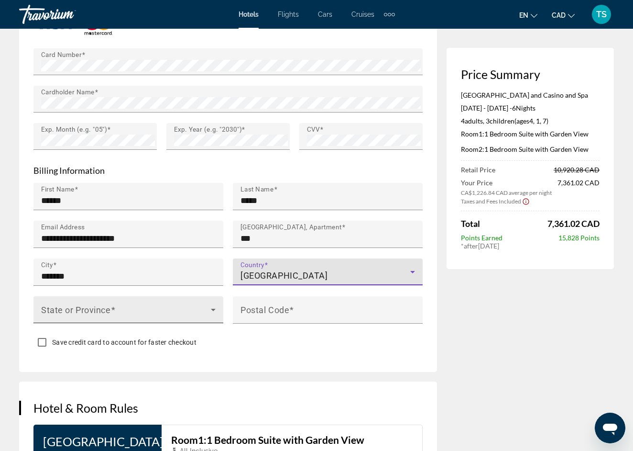
click at [170, 316] on div "State or Province" at bounding box center [128, 309] width 175 height 27
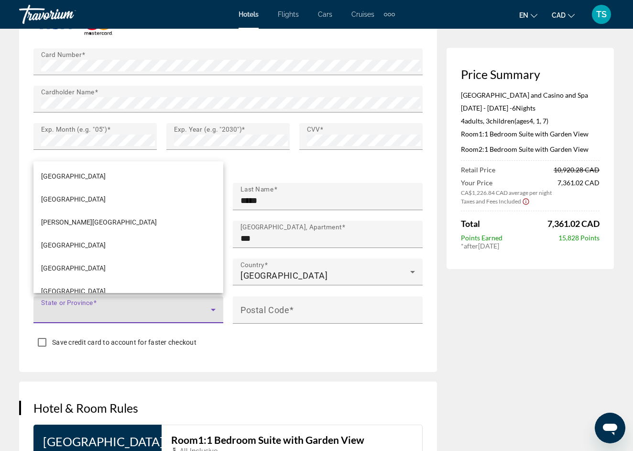
scroll to position [209, 0]
click at [86, 201] on mat-option "Ontario" at bounding box center [128, 197] width 190 height 23
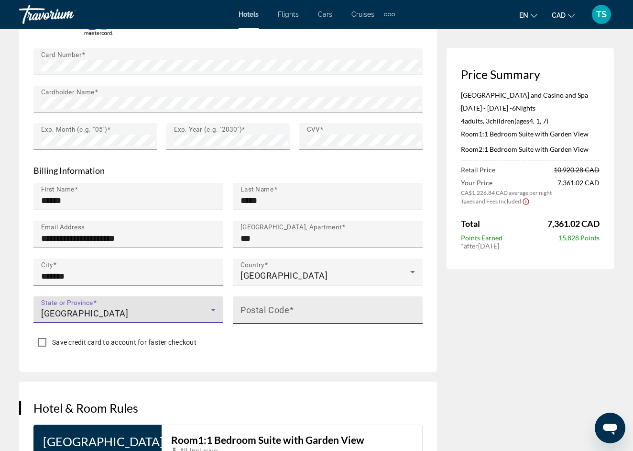
click at [258, 306] on mat-label "Postal Code" at bounding box center [265, 309] width 49 height 10
click at [258, 308] on input "Postal Code" at bounding box center [331, 313] width 180 height 11
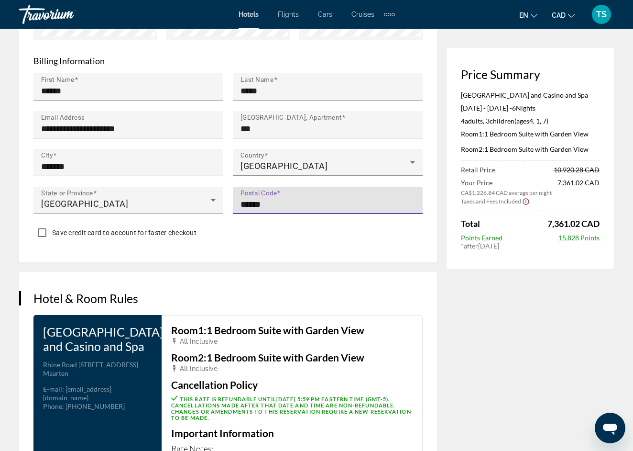
scroll to position [1026, 0]
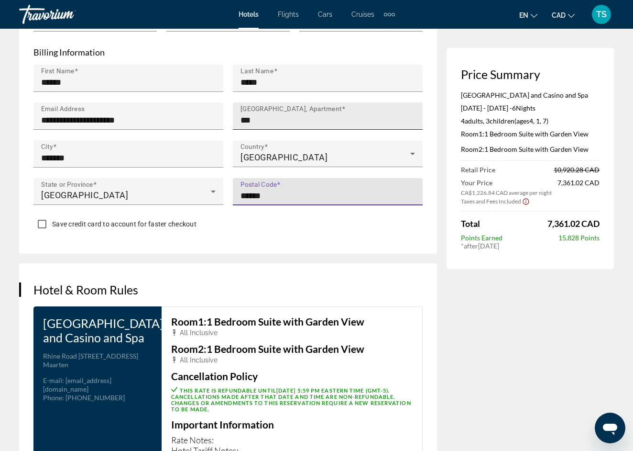
type input "******"
click at [266, 120] on input "**" at bounding box center [331, 119] width 180 height 11
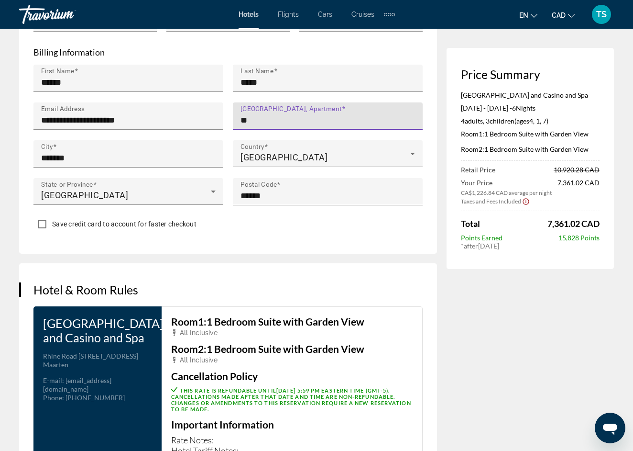
type input "*"
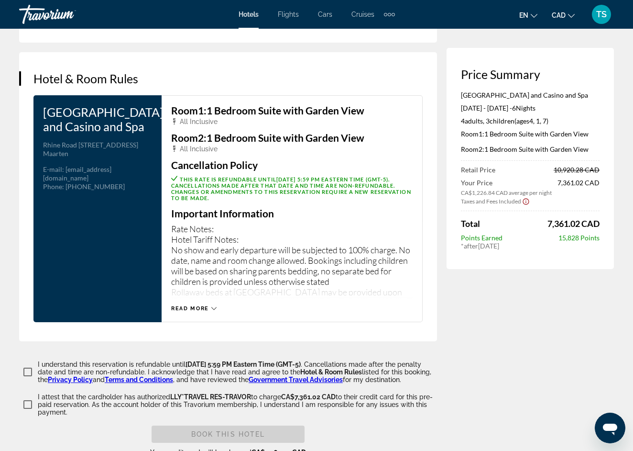
scroll to position [1238, 0]
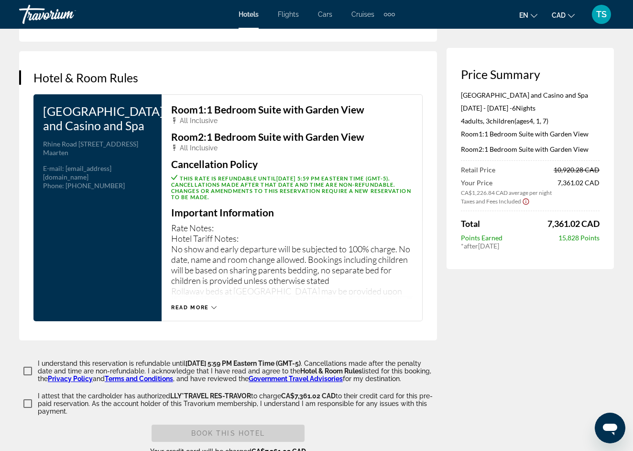
type input "**********"
click at [206, 304] on span "Read more" at bounding box center [190, 307] width 38 height 6
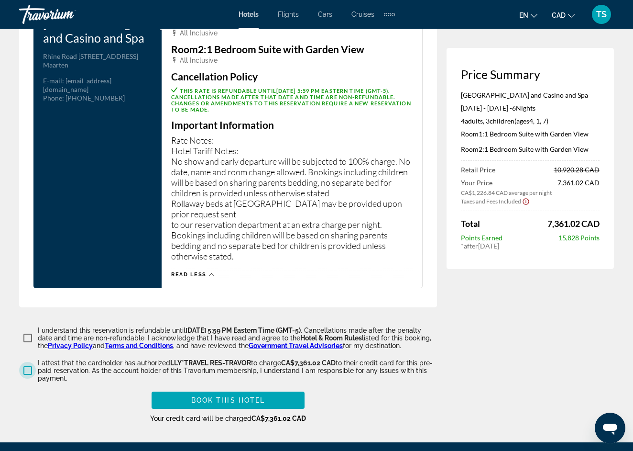
scroll to position [1328, 0]
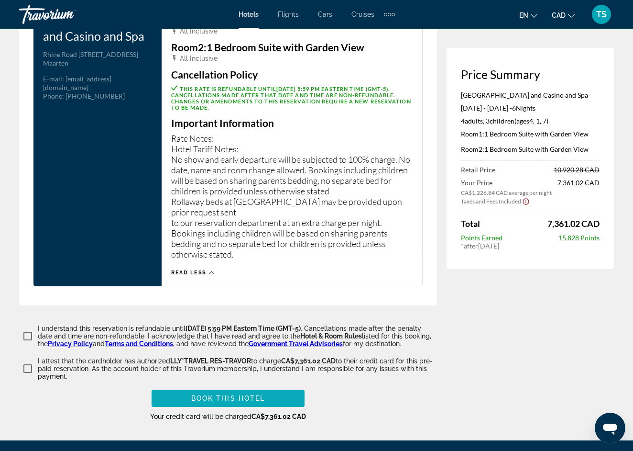
click at [215, 410] on span "Main content" at bounding box center [228, 398] width 153 height 23
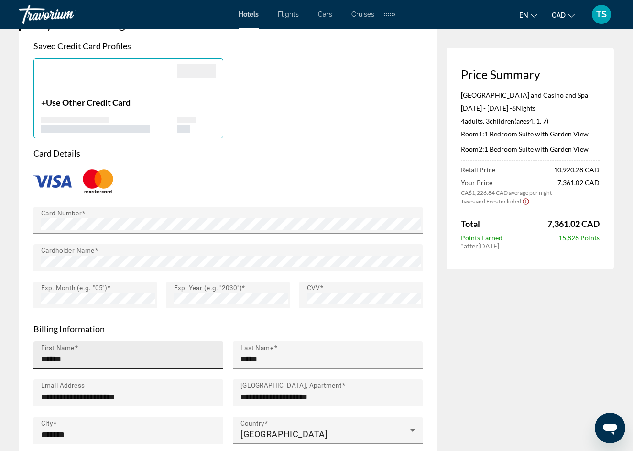
scroll to position [797, 0]
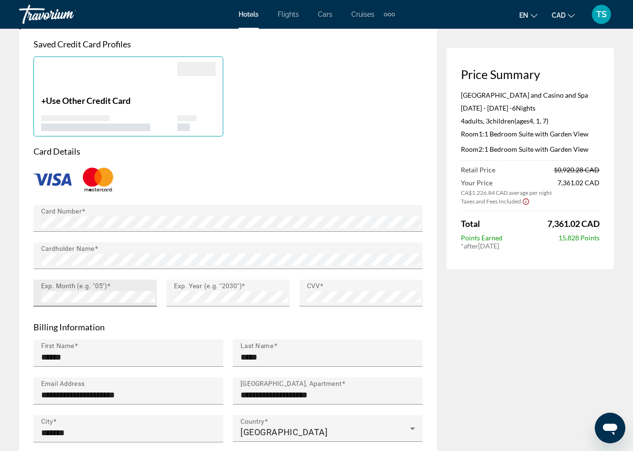
click at [78, 300] on div "Exp. Month (e.g. "05")" at bounding box center [98, 292] width 114 height 27
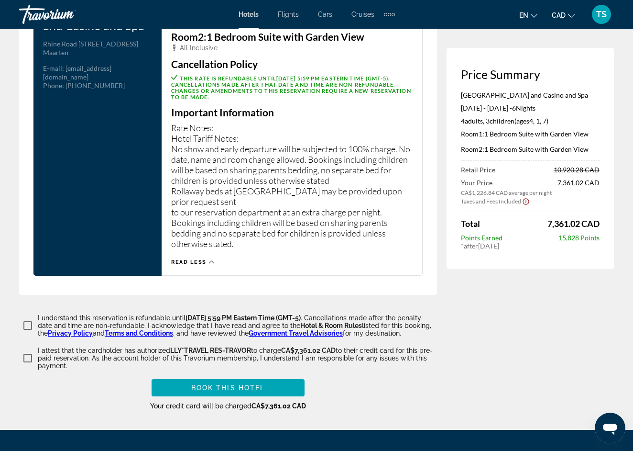
scroll to position [1390, 0]
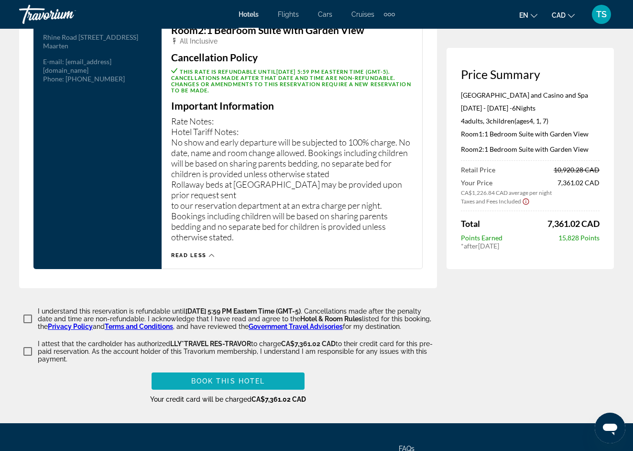
click at [205, 378] on span "Main content" at bounding box center [228, 380] width 153 height 23
